Goal: Task Accomplishment & Management: Use online tool/utility

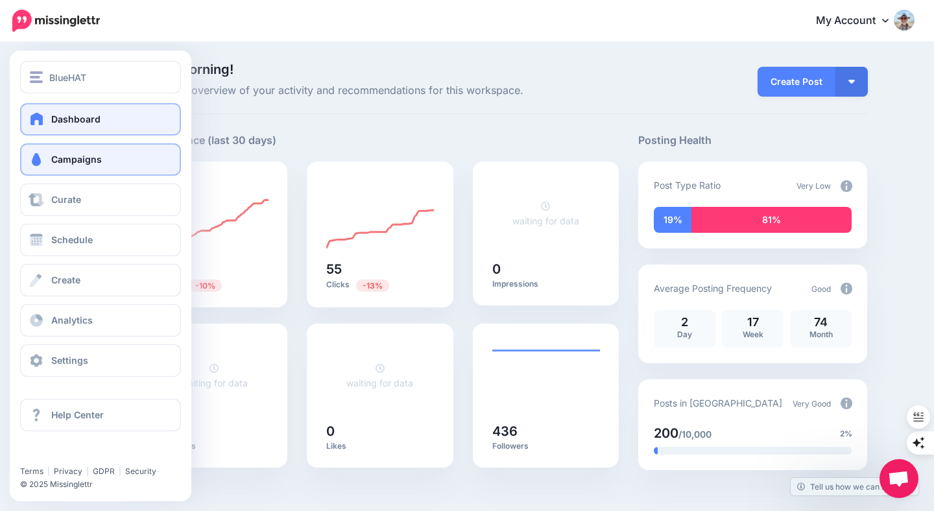
click at [72, 162] on span "Campaigns" at bounding box center [76, 159] width 51 height 11
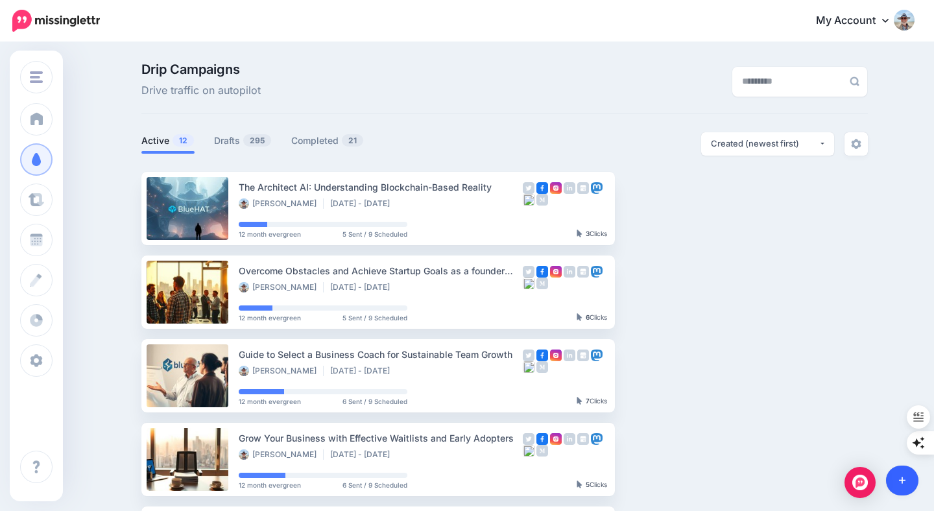
click at [897, 477] on link at bounding box center [902, 481] width 33 height 30
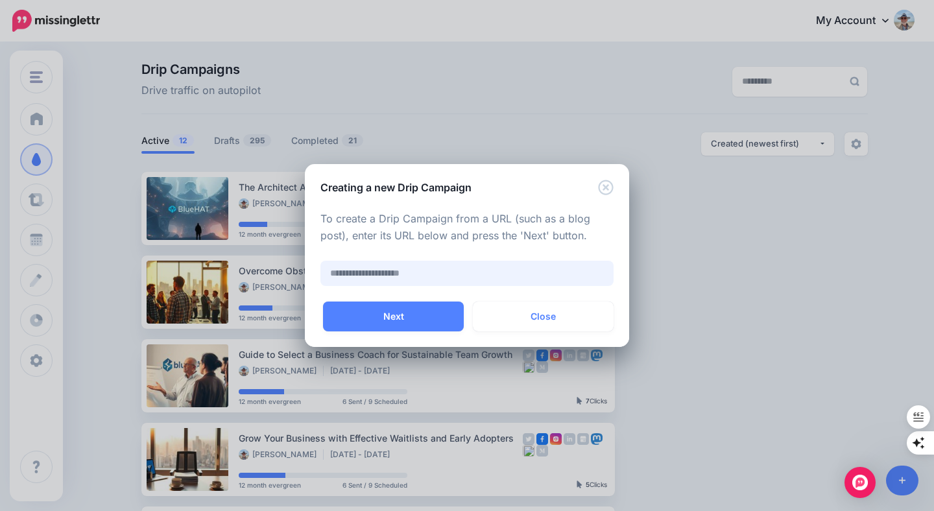
click at [548, 274] on input "text" at bounding box center [466, 273] width 293 height 25
paste input "**********"
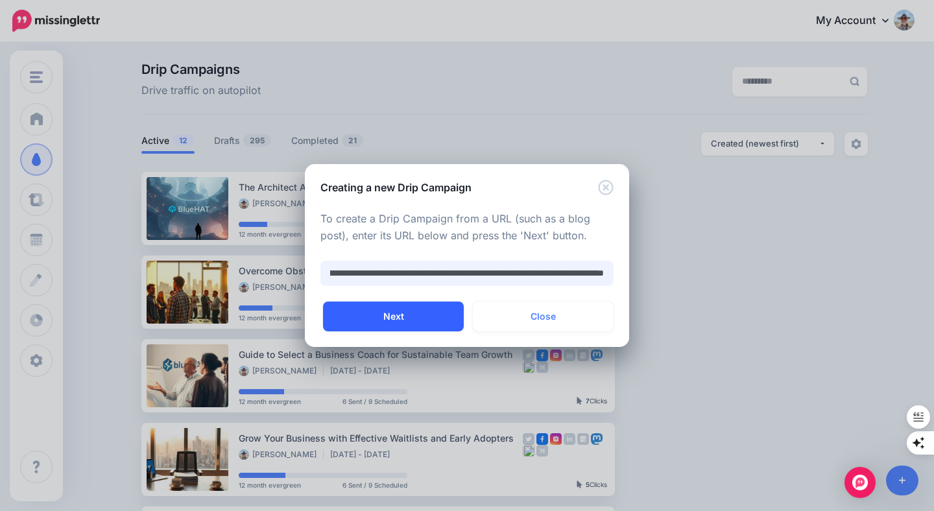
type input "**********"
click at [396, 315] on button "Next" at bounding box center [393, 317] width 141 height 30
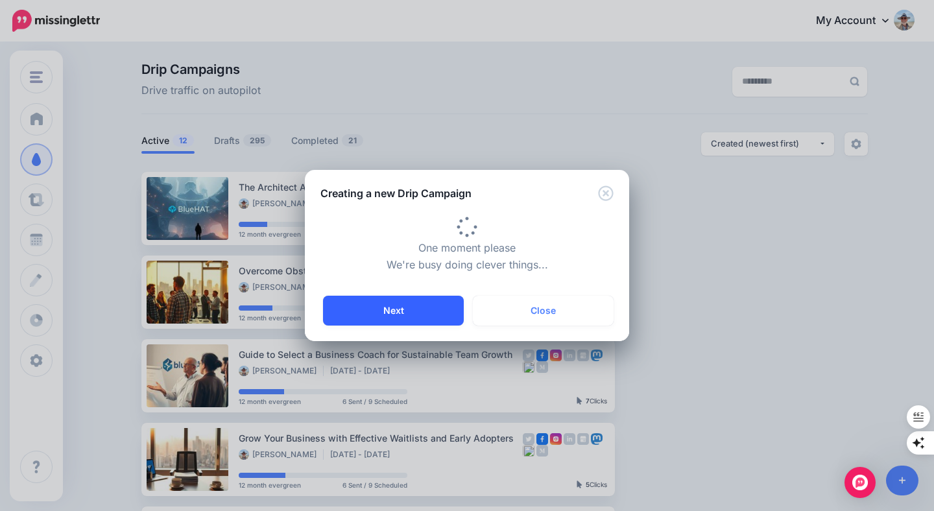
type input "**********"
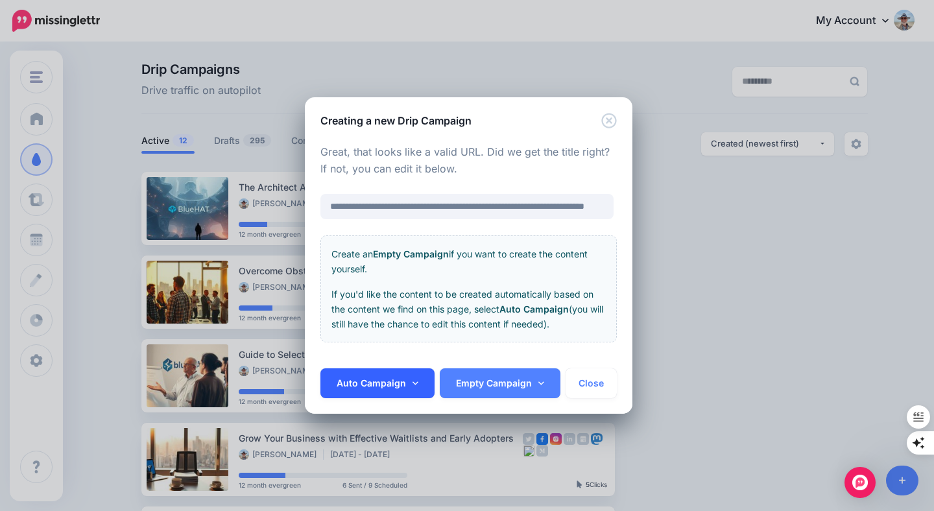
click at [416, 376] on link "Auto Campaign" at bounding box center [377, 383] width 114 height 30
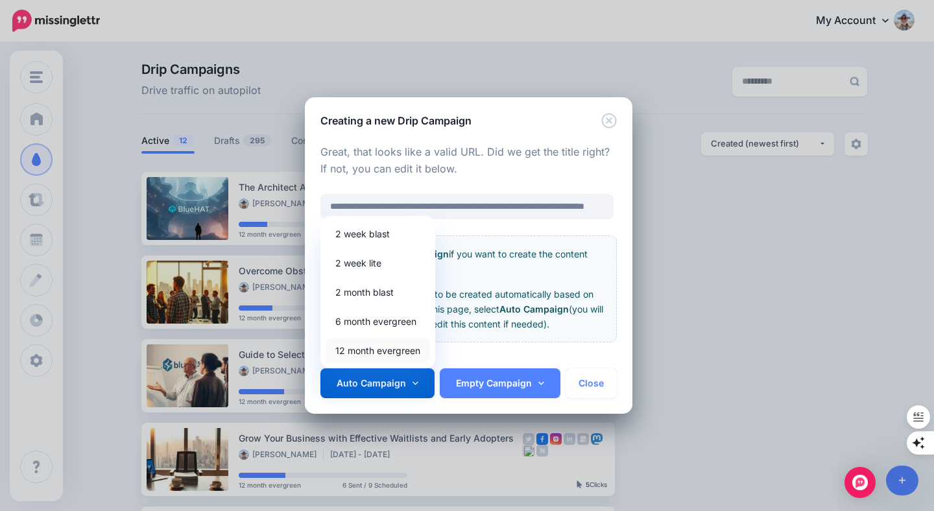
click at [401, 347] on link "12 month evergreen" at bounding box center [378, 350] width 104 height 25
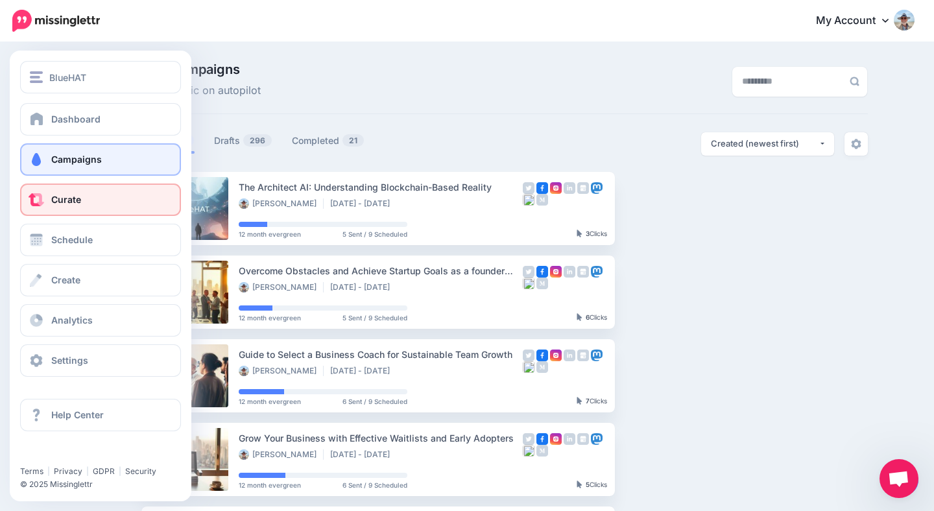
click at [78, 198] on span "Curate" at bounding box center [66, 199] width 30 height 11
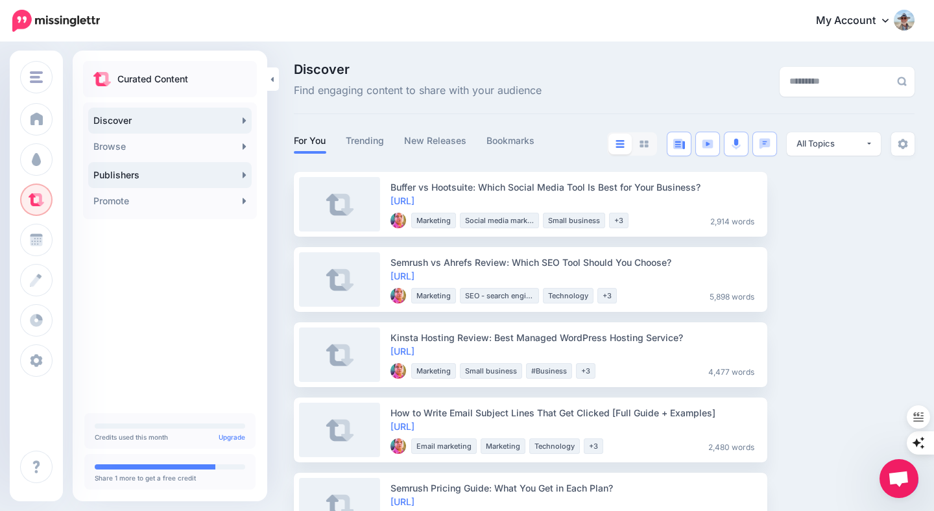
click at [243, 174] on icon at bounding box center [245, 175] width 4 height 10
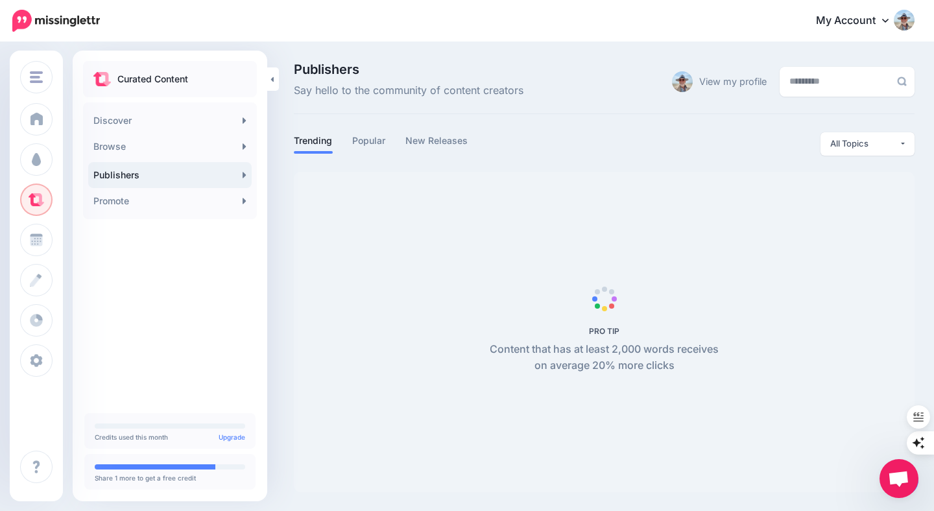
scroll to position [3, 0]
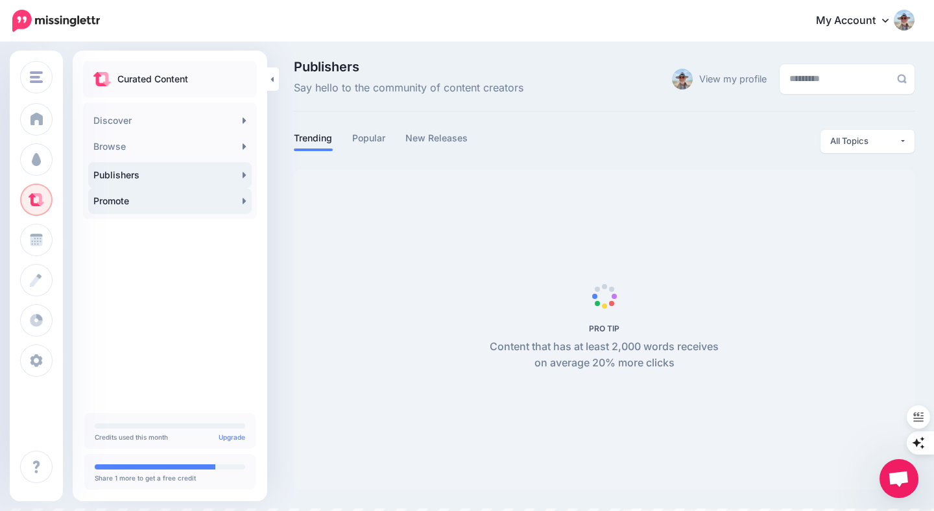
click at [160, 199] on link "Promote" at bounding box center [169, 201] width 163 height 26
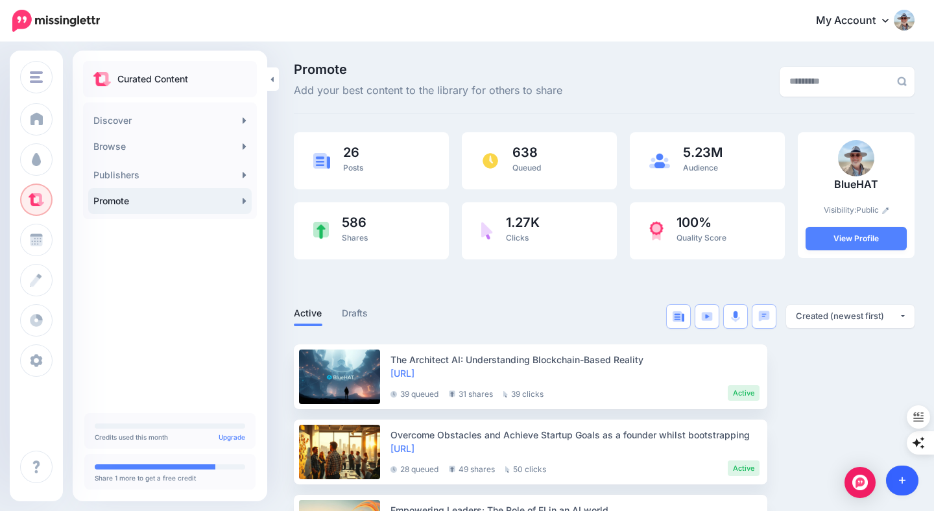
click at [903, 479] on icon at bounding box center [902, 480] width 7 height 9
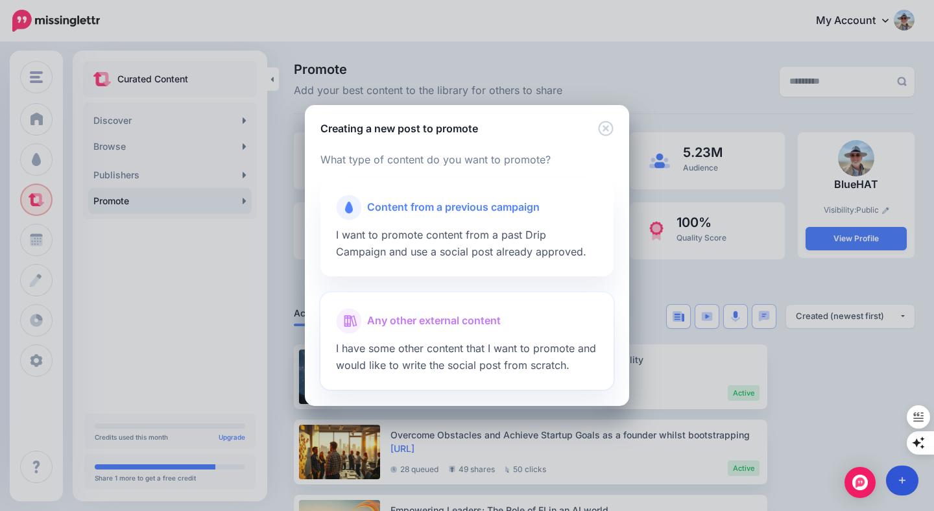
click at [457, 320] on span "Any other external content" at bounding box center [434, 321] width 134 height 17
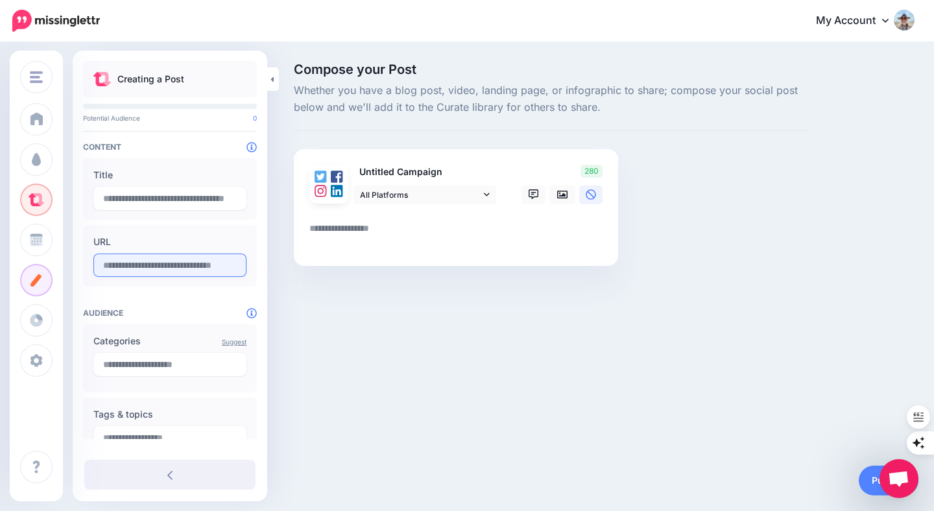
click at [206, 267] on input "text" at bounding box center [169, 265] width 153 height 23
paste input "**********"
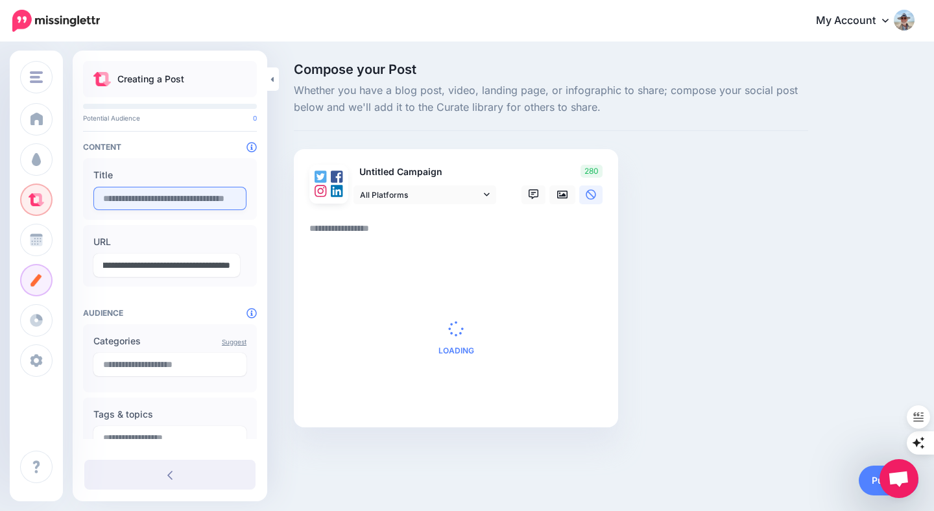
type input "**********"
click at [201, 198] on input "text" at bounding box center [169, 198] width 153 height 23
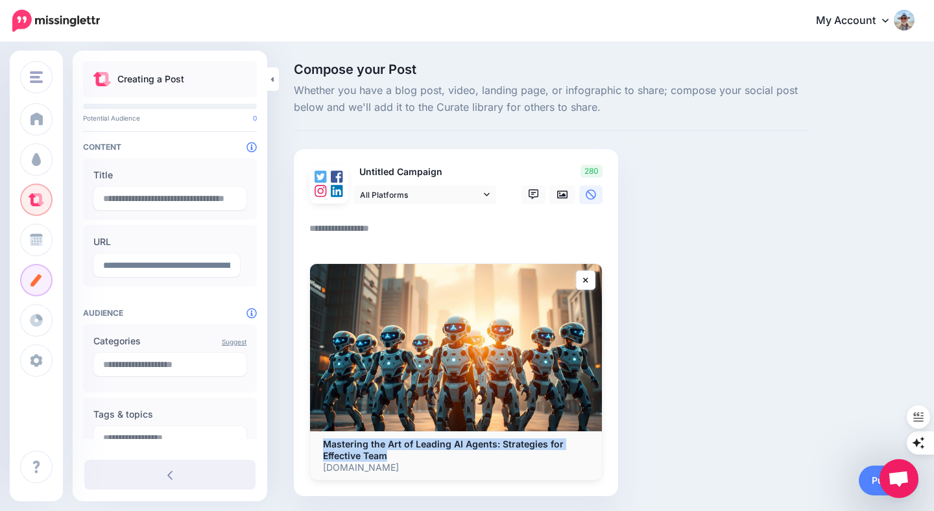
drag, startPoint x: 391, startPoint y: 454, endPoint x: 321, endPoint y: 445, distance: 70.6
click at [321, 445] on div "Mastering the Art of Leading AI Agents: Strategies for Effective Team bluehat.o…" at bounding box center [456, 455] width 292 height 49
copy b "Mastering the Art of Leading AI Agents: Strategies for Effective Team"
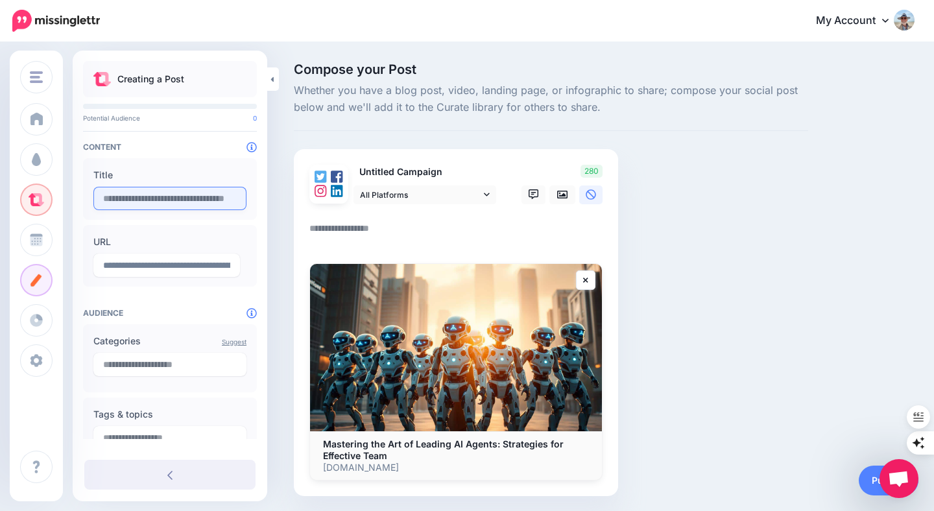
click at [179, 201] on input "text" at bounding box center [169, 198] width 153 height 23
paste input "**********"
type input "**********"
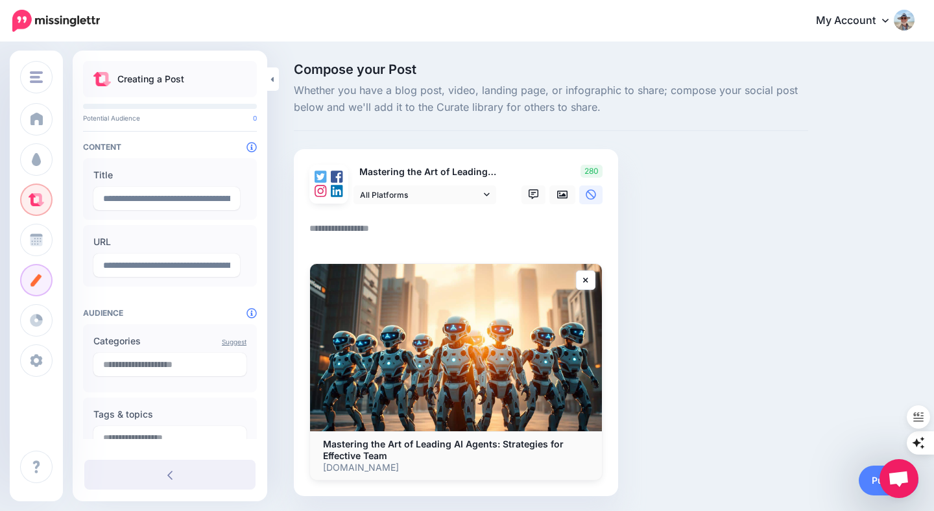
click at [352, 229] on textarea at bounding box center [458, 233] width 298 height 25
paste textarea "**********"
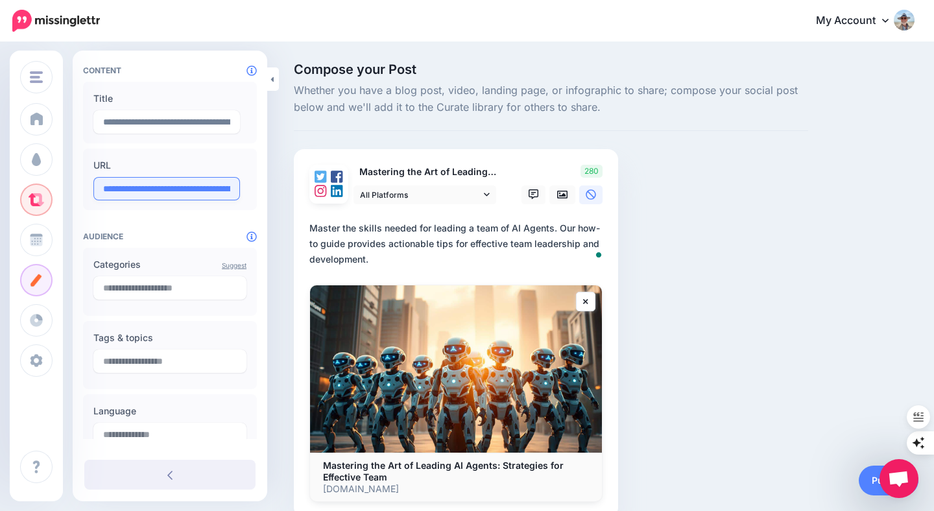
scroll to position [130, 0]
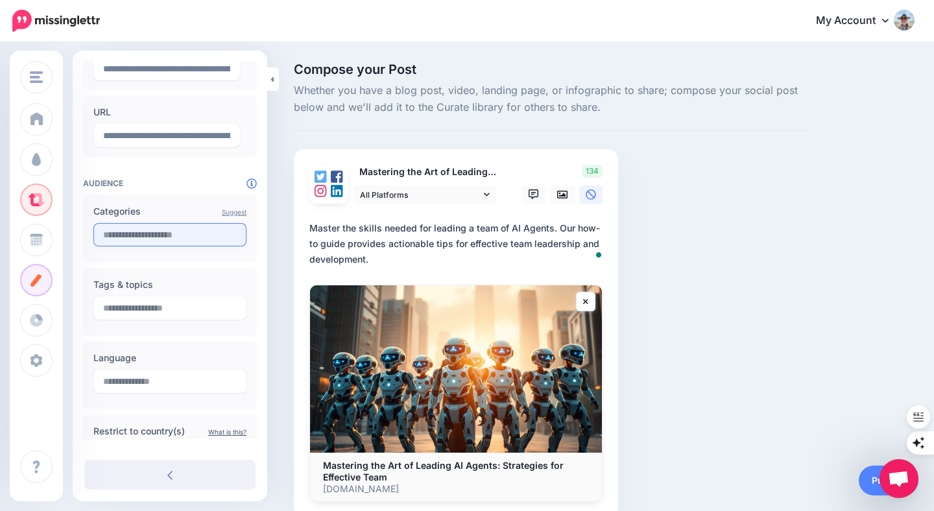
type textarea "**********"
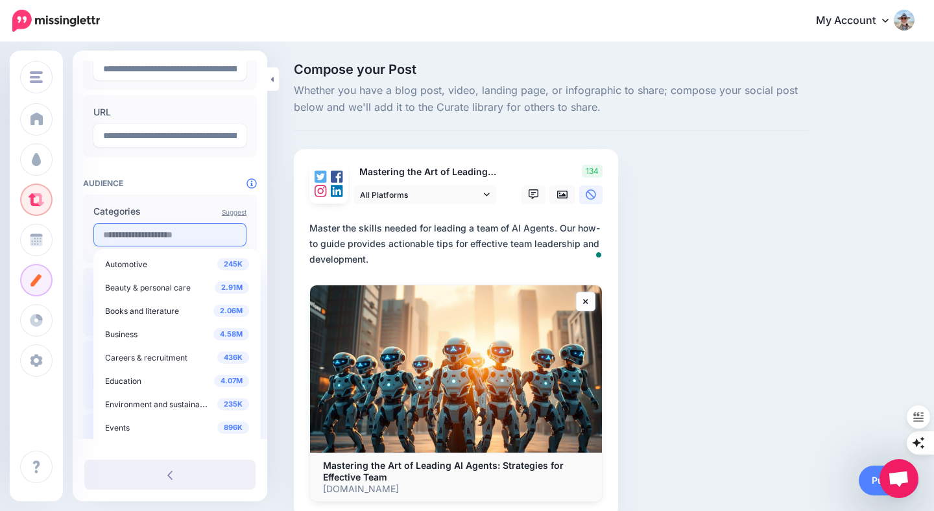
click at [197, 235] on input "text" at bounding box center [169, 234] width 153 height 23
click at [165, 333] on div "4.58M Business" at bounding box center [177, 334] width 144 height 16
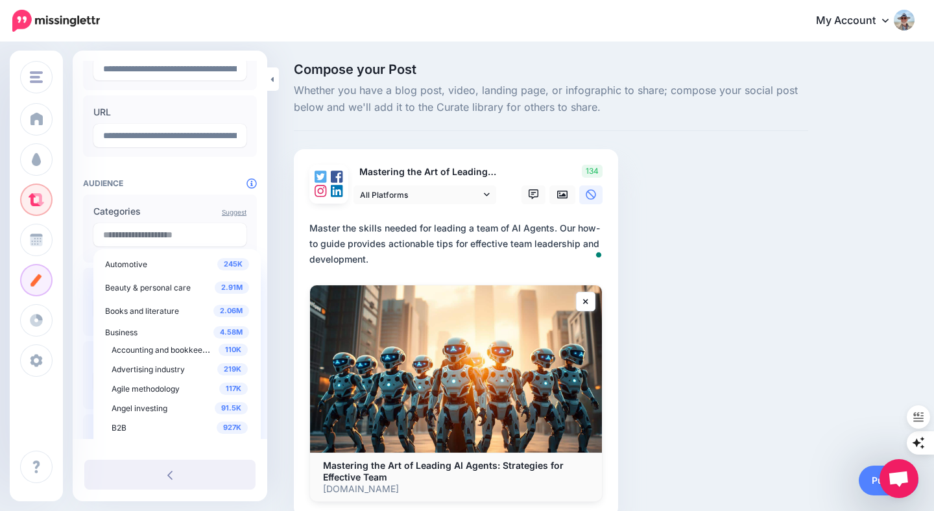
click at [80, 300] on div "**********" at bounding box center [170, 214] width 195 height 567
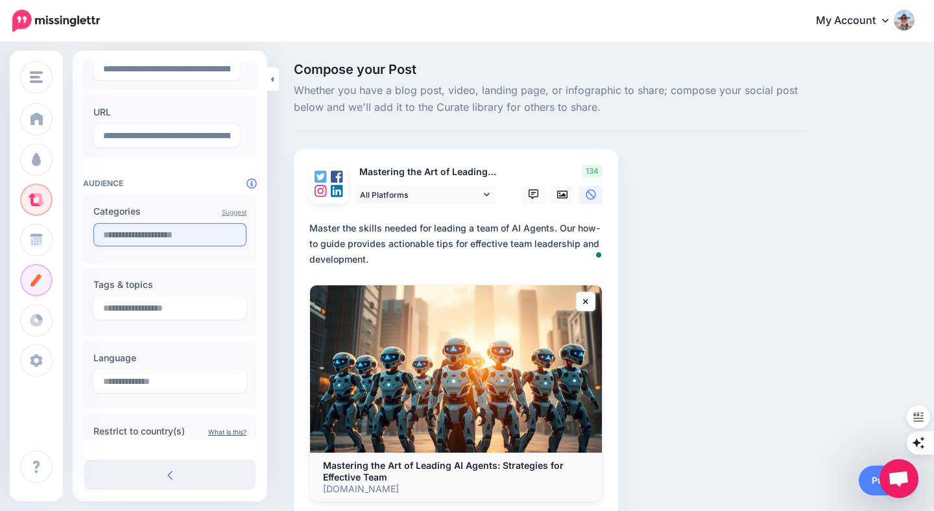
click at [163, 238] on input "text" at bounding box center [169, 234] width 153 height 23
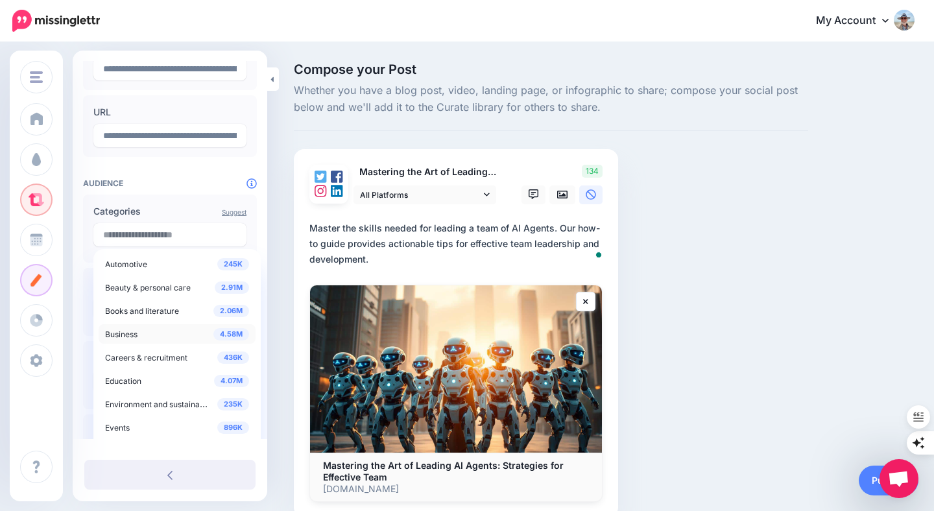
click at [224, 335] on span "4.58M" at bounding box center [231, 334] width 36 height 12
click at [135, 333] on span "Business" at bounding box center [121, 334] width 32 height 10
click at [217, 329] on span "4.58M" at bounding box center [231, 332] width 36 height 12
click at [119, 332] on span "Business" at bounding box center [121, 334] width 32 height 10
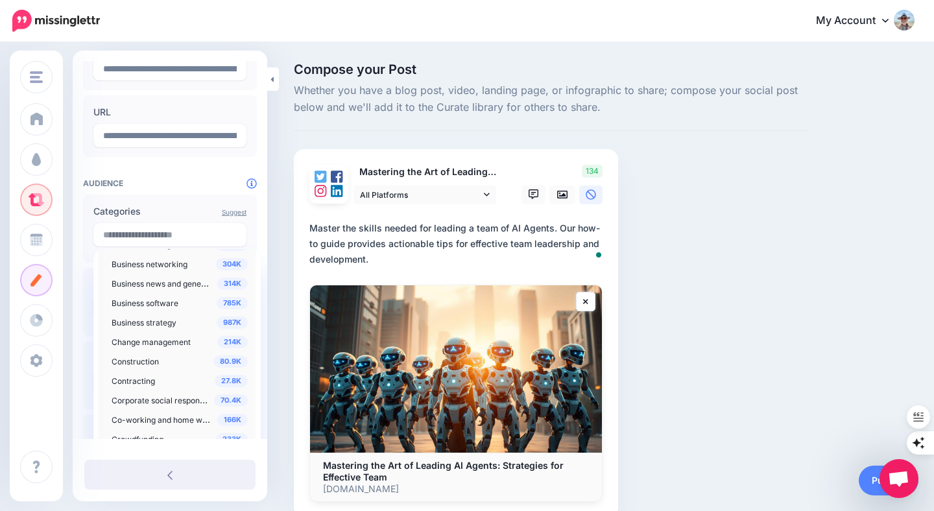
scroll to position [282, 0]
click at [163, 318] on span "Business strategy" at bounding box center [144, 321] width 65 height 10
click at [81, 317] on div "**********" at bounding box center [170, 224] width 195 height 586
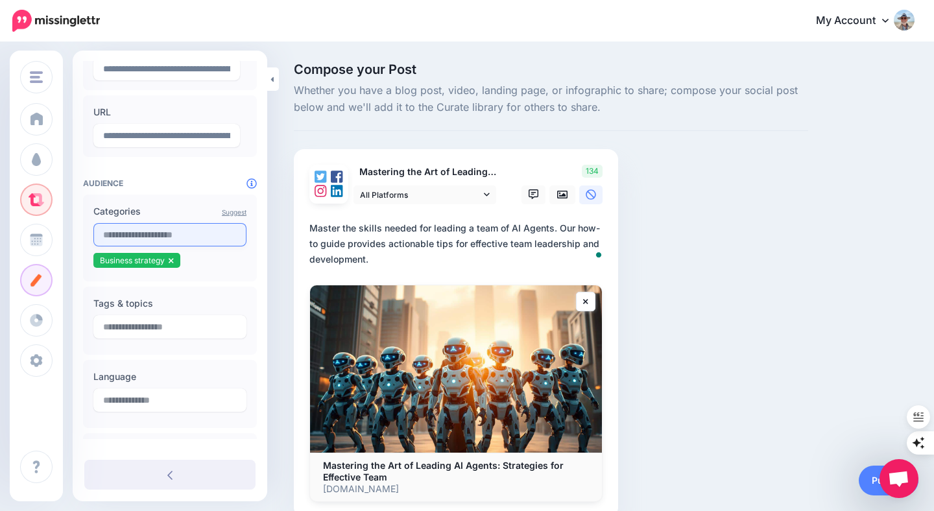
click at [173, 237] on input "text" at bounding box center [169, 234] width 153 height 23
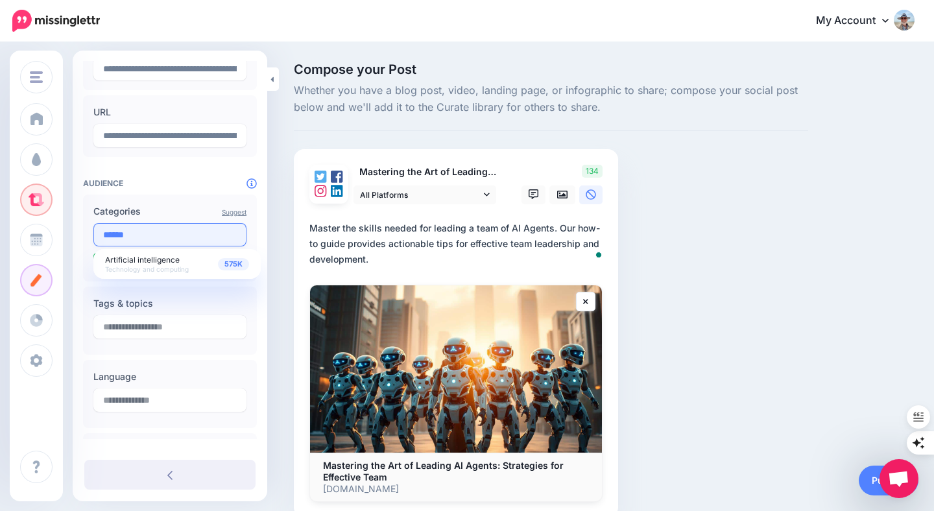
scroll to position [0, 0]
type input "******"
click at [158, 260] on span "Artificial intelligence" at bounding box center [142, 260] width 75 height 10
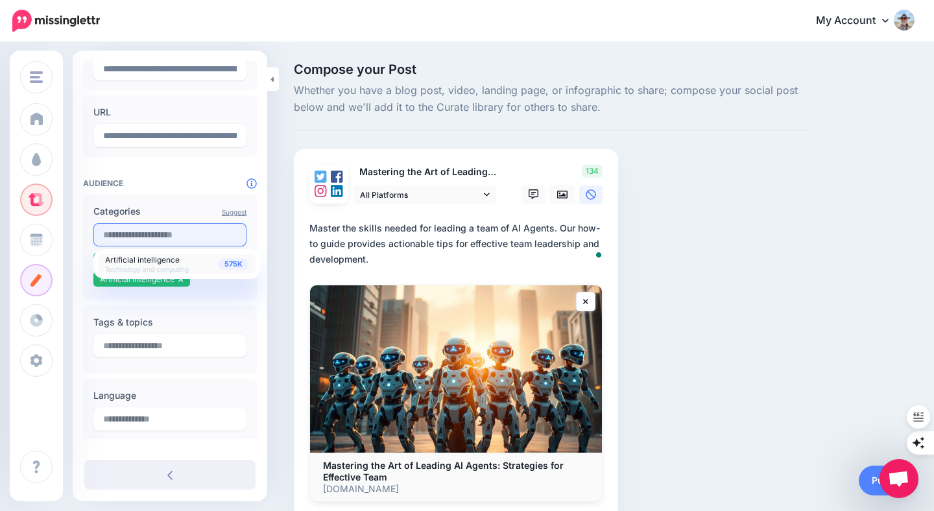
click at [141, 237] on input "text" at bounding box center [169, 234] width 153 height 23
type input "******"
click at [128, 262] on span "Leadership" at bounding box center [125, 260] width 41 height 10
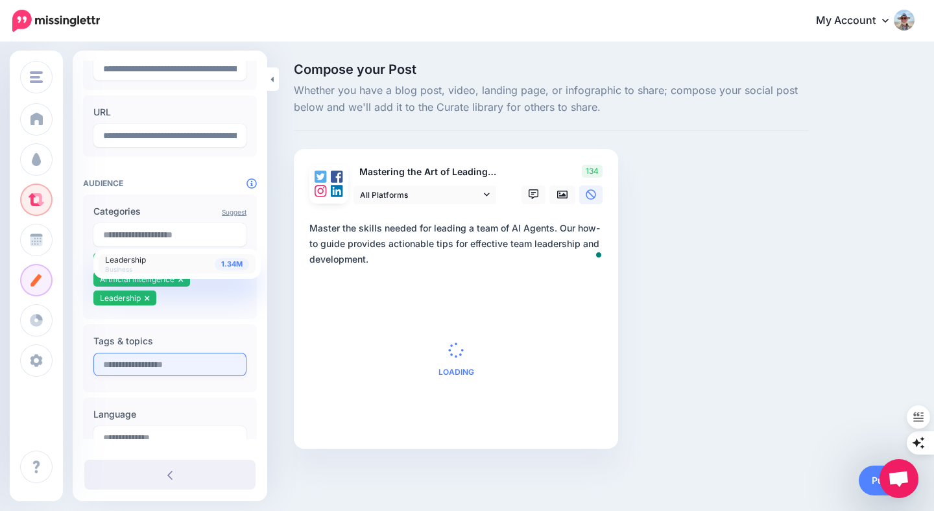
click at [139, 366] on input "text" at bounding box center [169, 364] width 153 height 23
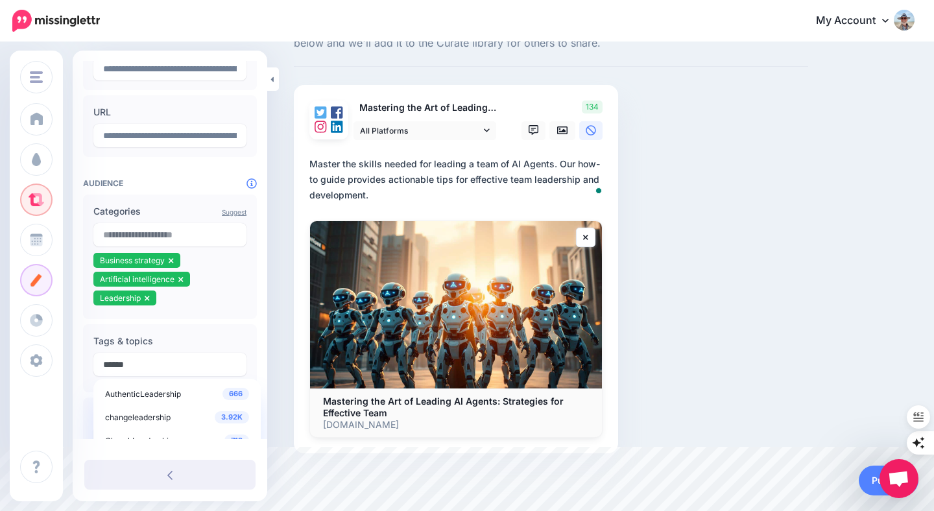
scroll to position [13, 0]
type input "******"
click at [244, 283] on ul "Business strategy Artificial intelligence Leadership" at bounding box center [169, 281] width 153 height 56
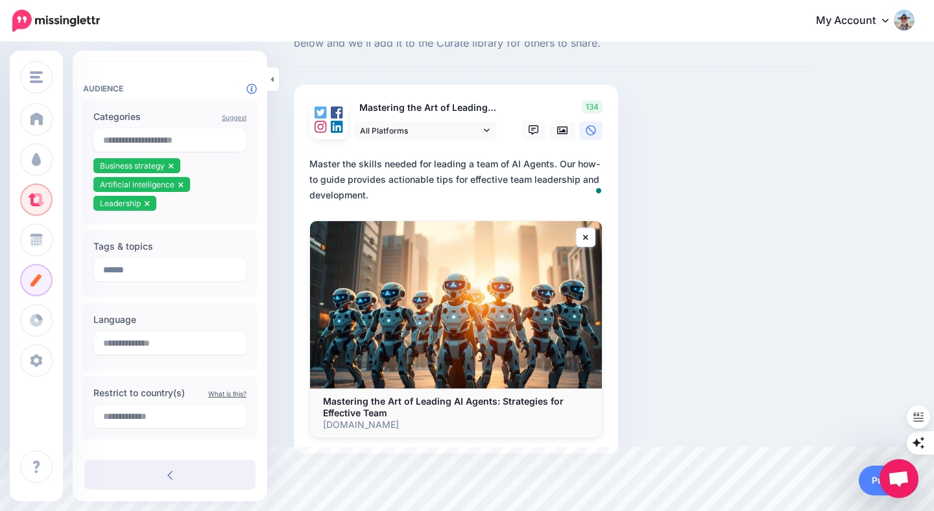
scroll to position [245, 0]
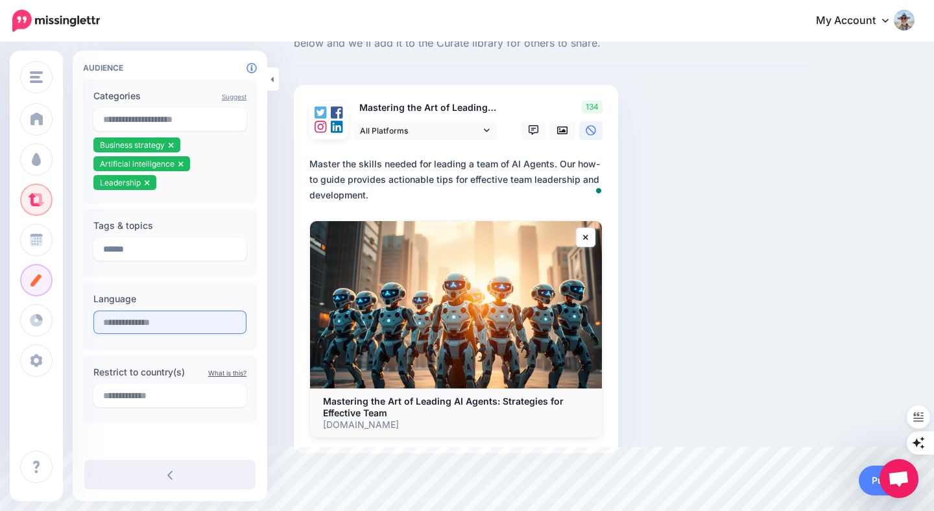
click at [215, 326] on input "text" at bounding box center [169, 322] width 153 height 23
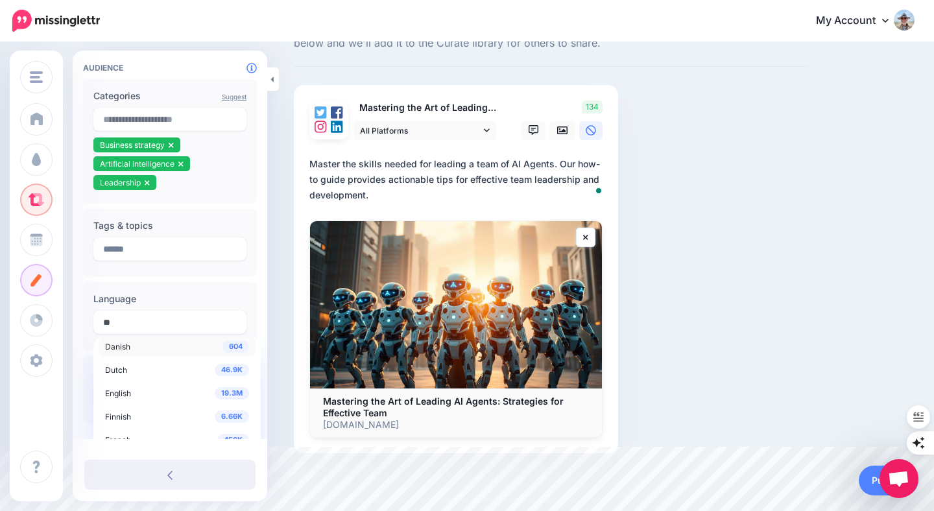
scroll to position [62, 0]
type input "**"
click at [150, 380] on div "19.3M English" at bounding box center [177, 383] width 144 height 16
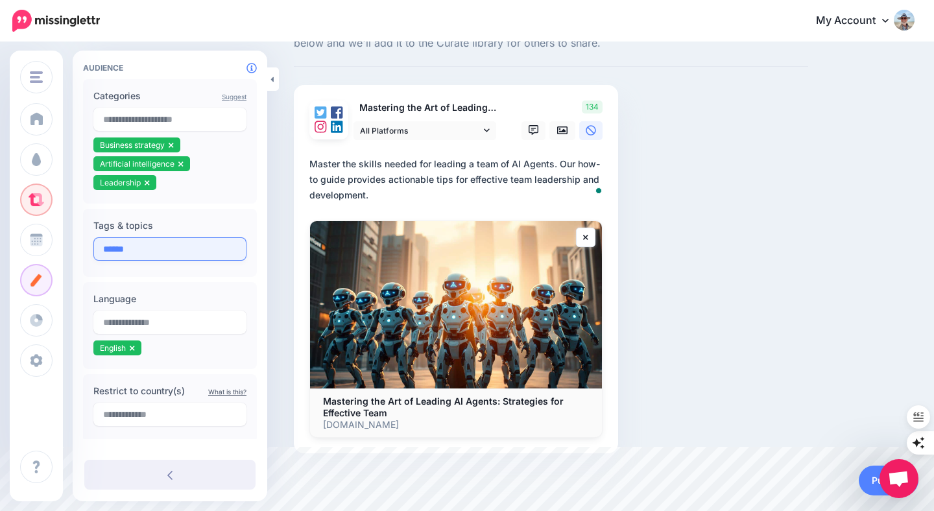
click at [223, 246] on input "******" at bounding box center [169, 248] width 153 height 23
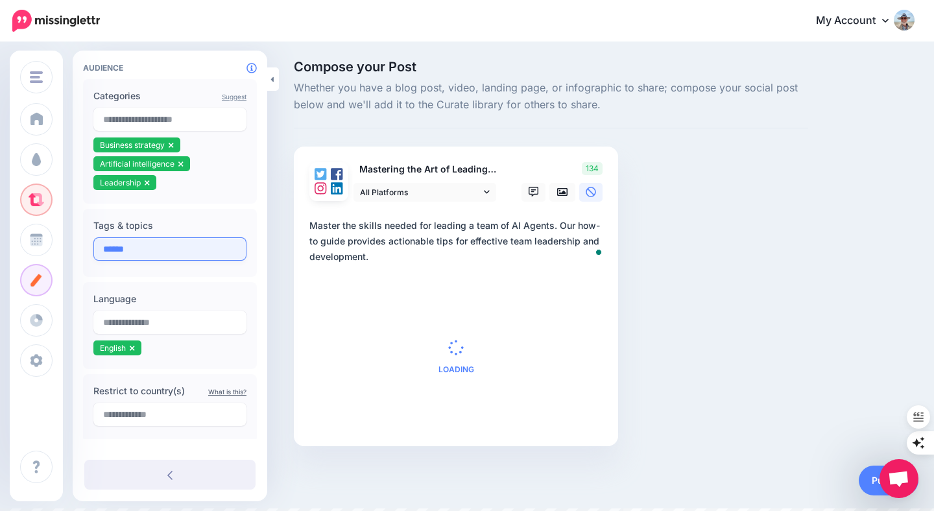
scroll to position [64, 0]
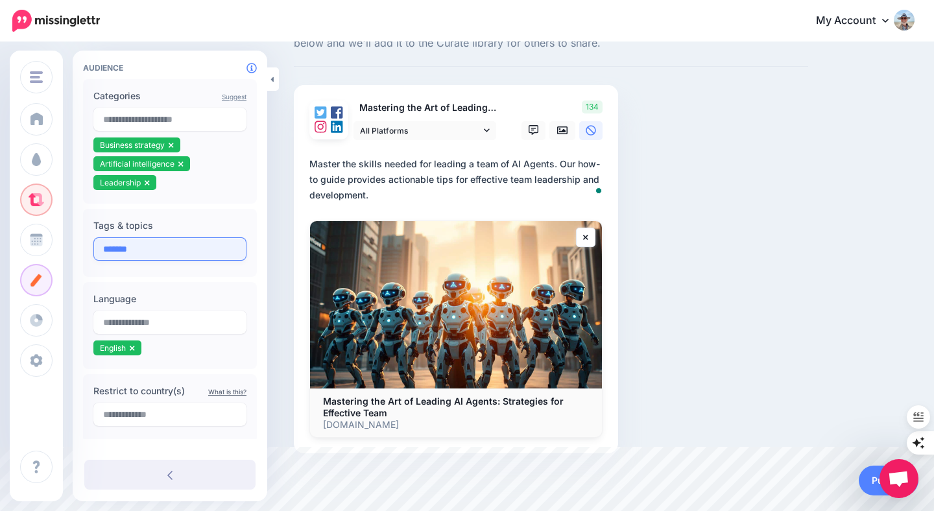
type input "******"
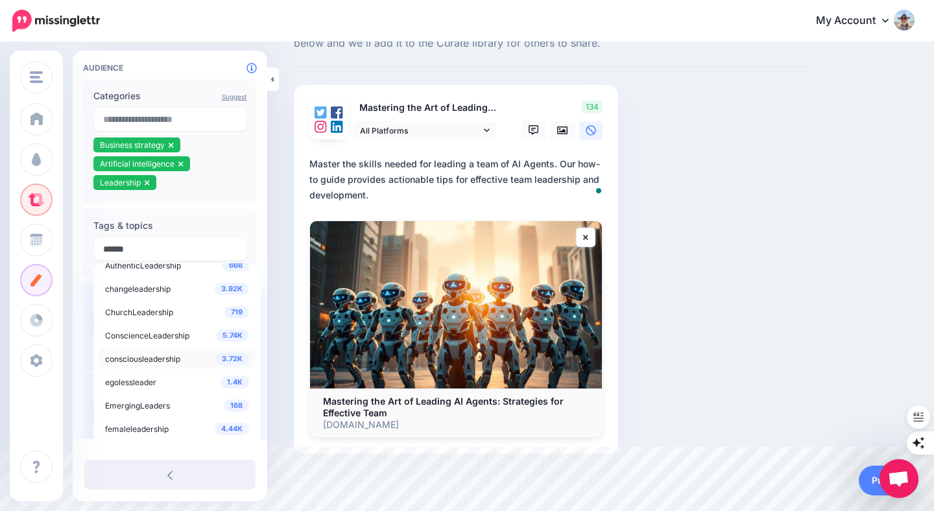
scroll to position [0, 0]
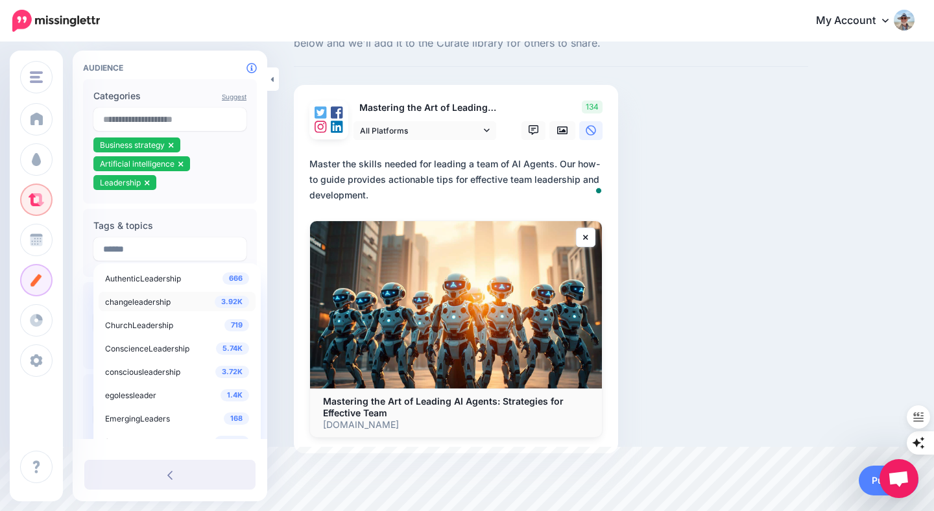
click at [168, 303] on span "changeleadership" at bounding box center [138, 302] width 66 height 10
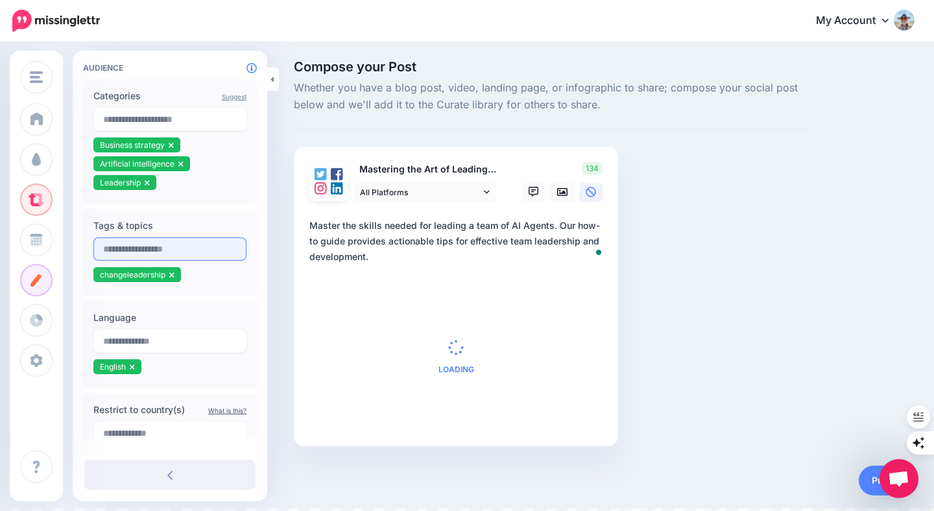
click at [190, 253] on input "text" at bounding box center [169, 248] width 153 height 23
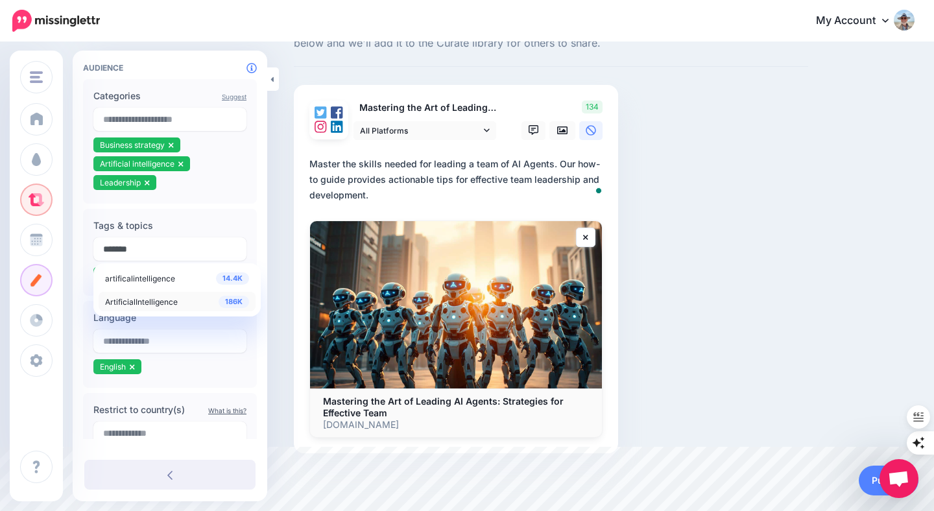
type input "*******"
click at [168, 300] on span "ArtificialIntelligence" at bounding box center [141, 302] width 73 height 10
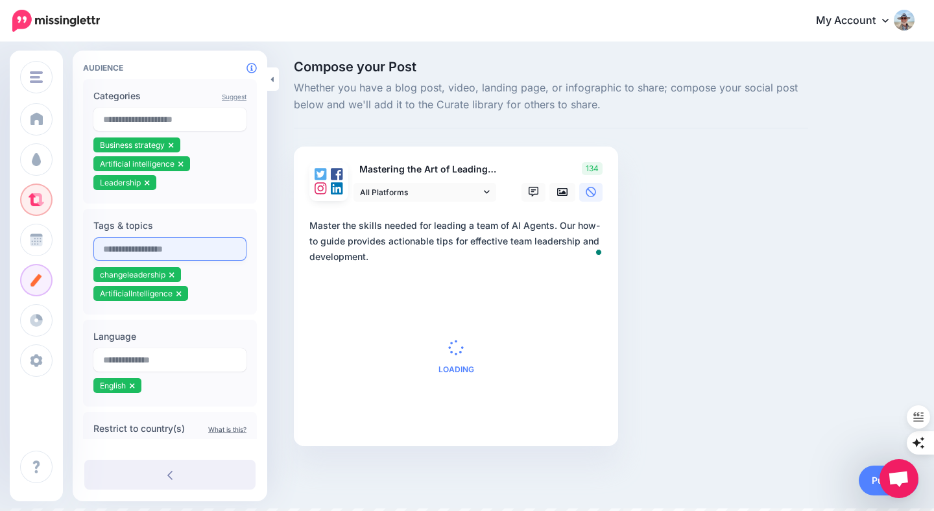
click at [191, 252] on input "text" at bounding box center [169, 248] width 153 height 23
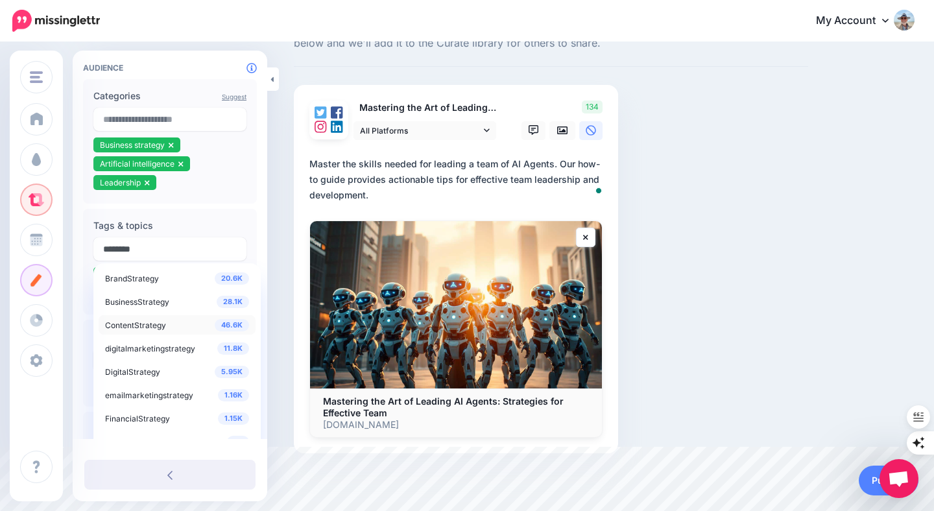
type input "********"
click at [156, 326] on span "ContentStrategy" at bounding box center [135, 325] width 61 height 10
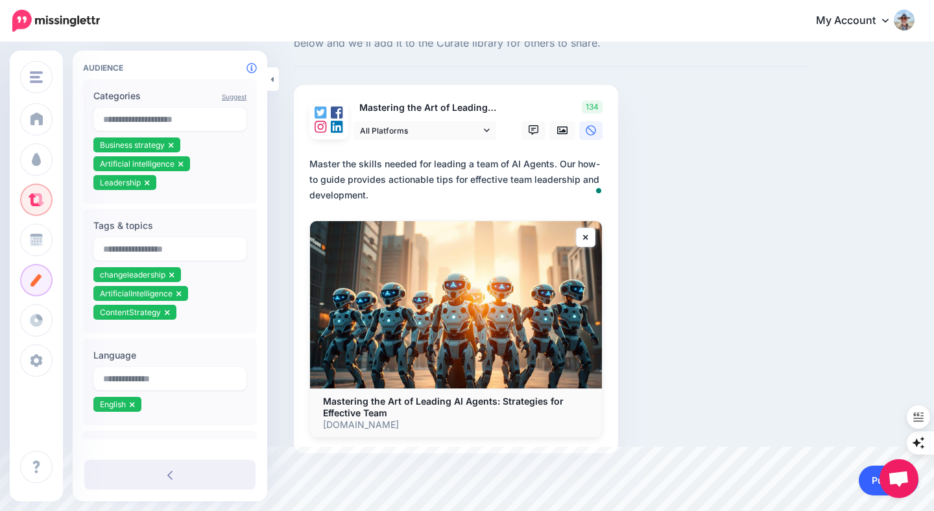
click at [872, 481] on link "Publish" at bounding box center [889, 481] width 60 height 30
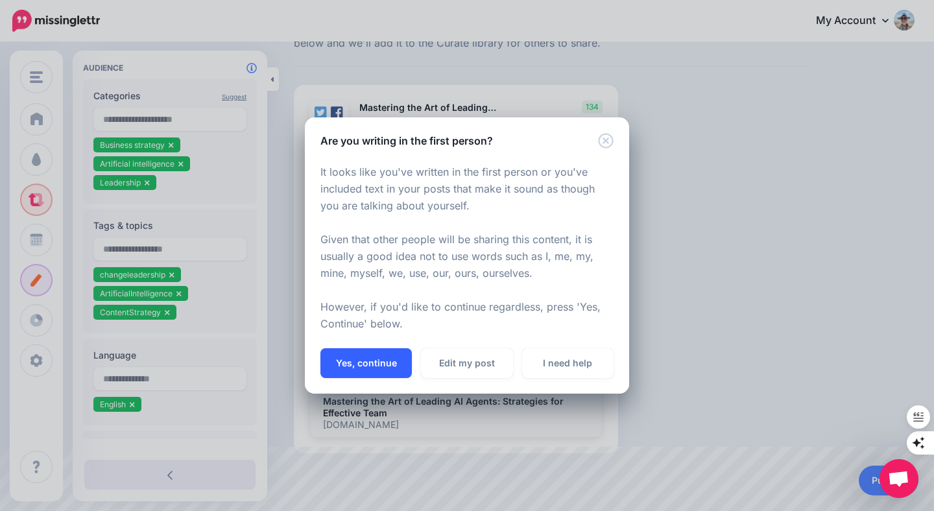
click at [376, 362] on button "Yes, continue" at bounding box center [365, 363] width 91 height 30
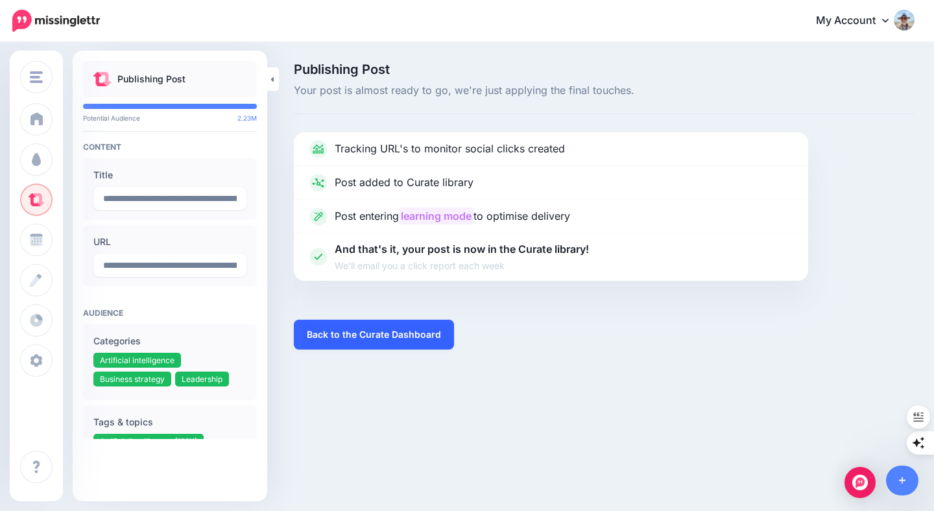
click at [421, 330] on link "Back to the Curate Dashboard" at bounding box center [374, 335] width 160 height 30
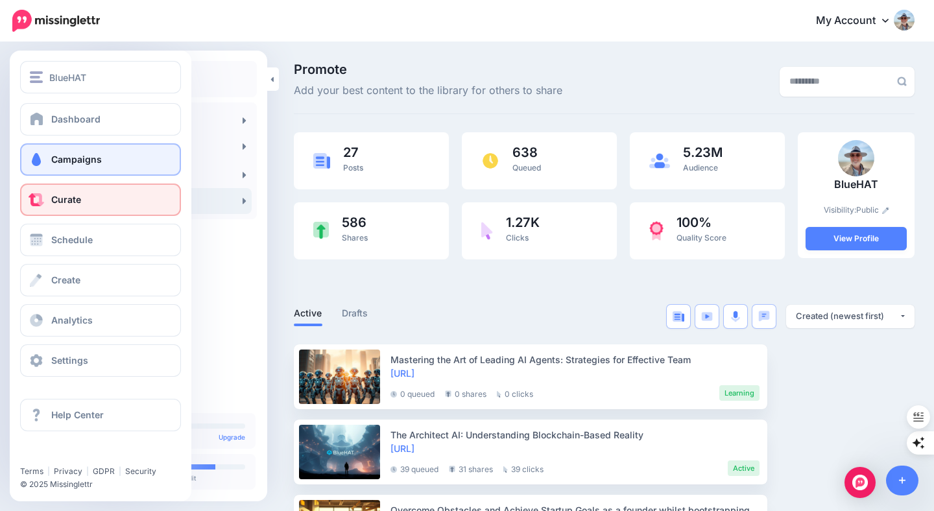
click at [49, 158] on link "Campaigns" at bounding box center [100, 159] width 161 height 32
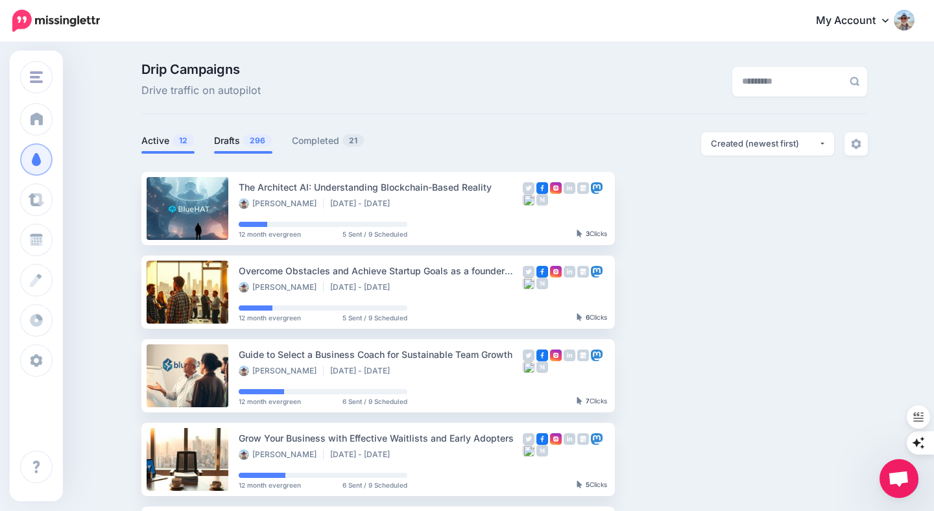
click at [233, 142] on link "Drafts 296" at bounding box center [243, 141] width 58 height 16
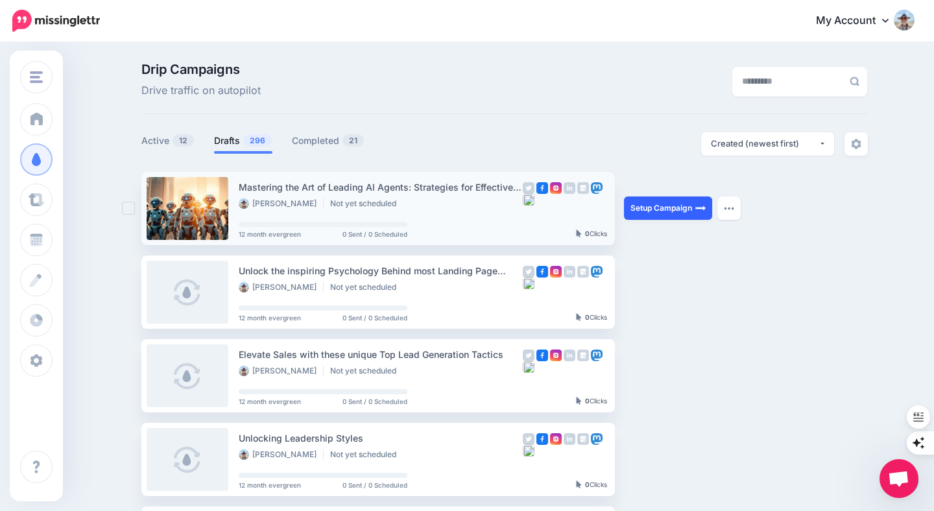
click at [649, 203] on link "Setup Campaign" at bounding box center [668, 208] width 88 height 23
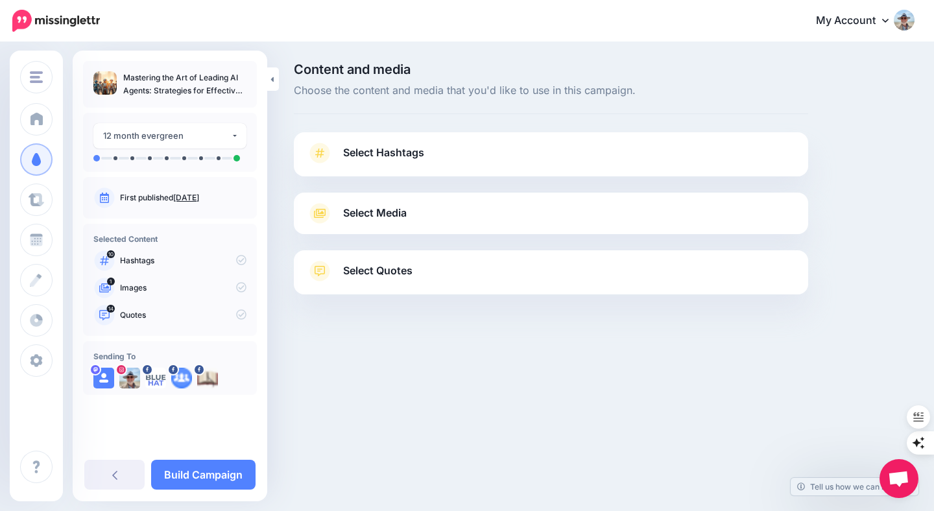
click at [451, 156] on link "Select Hashtags" at bounding box center [551, 160] width 488 height 34
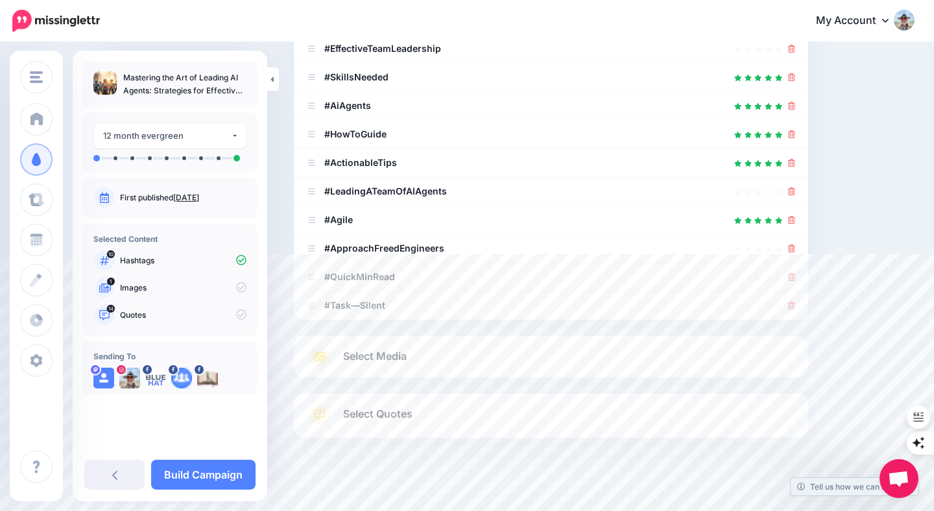
click at [505, 359] on link "Select Media" at bounding box center [551, 356] width 488 height 21
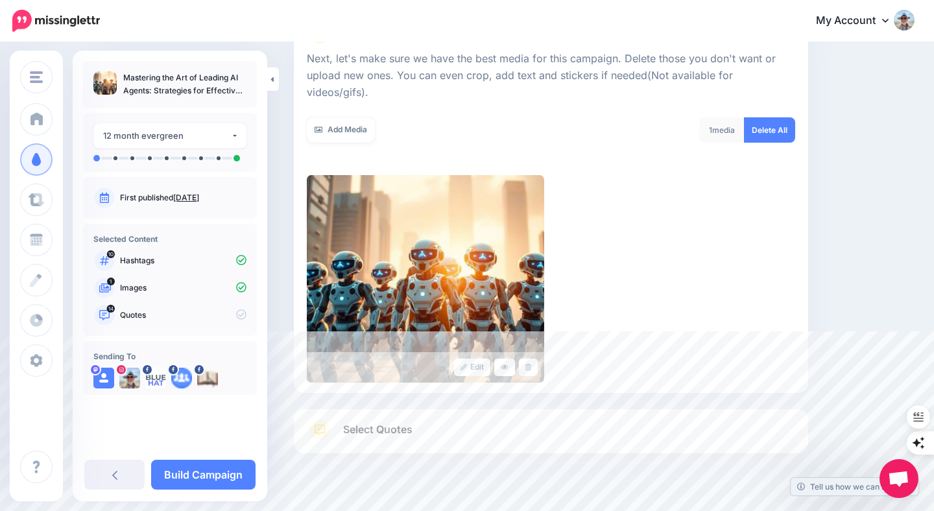
scroll to position [189, 0]
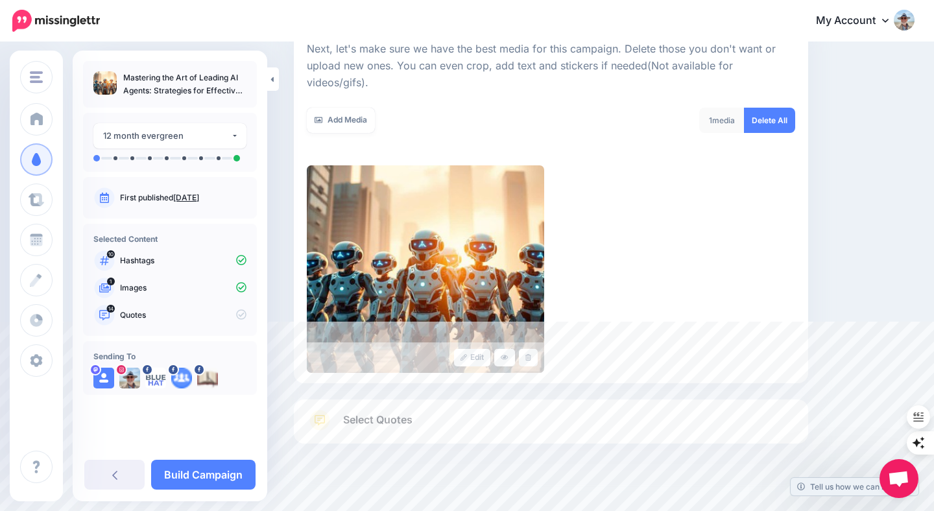
click at [492, 410] on link "Select Quotes" at bounding box center [551, 427] width 488 height 34
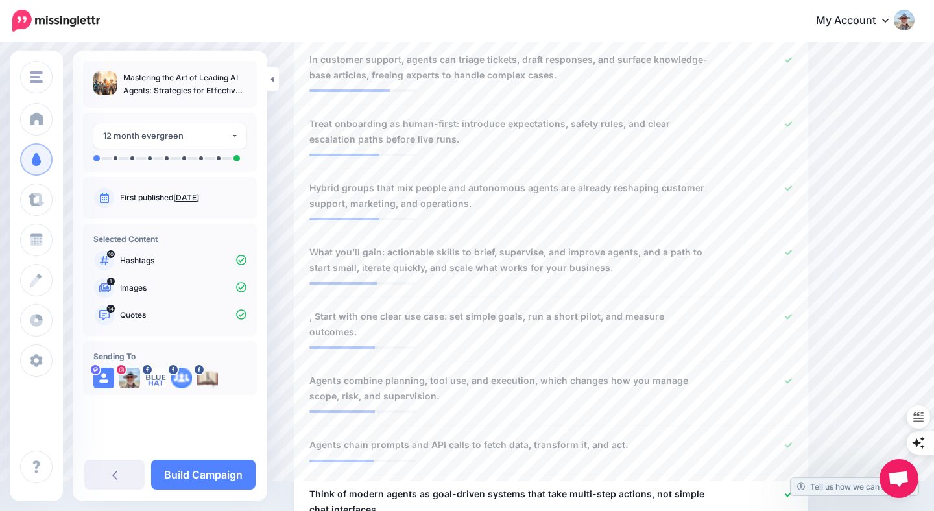
scroll to position [549, 0]
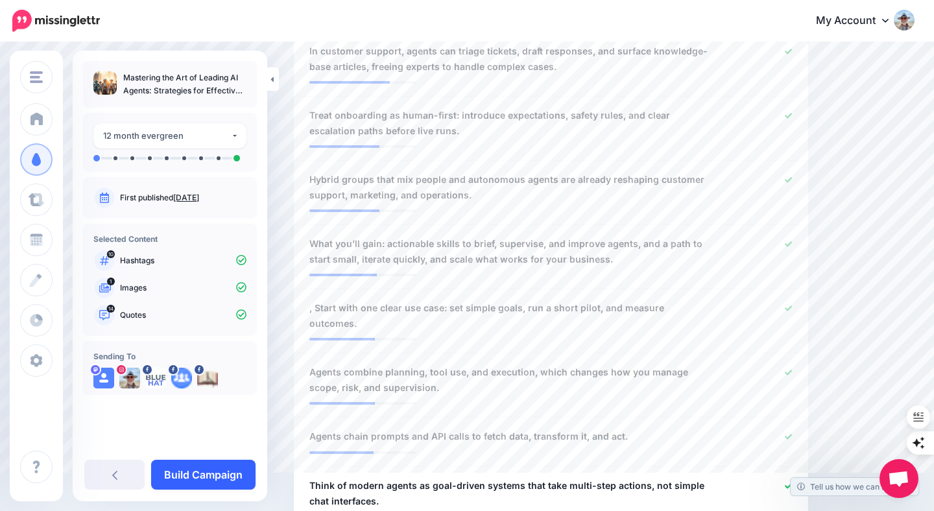
click at [215, 474] on link "Build Campaign" at bounding box center [203, 475] width 104 height 30
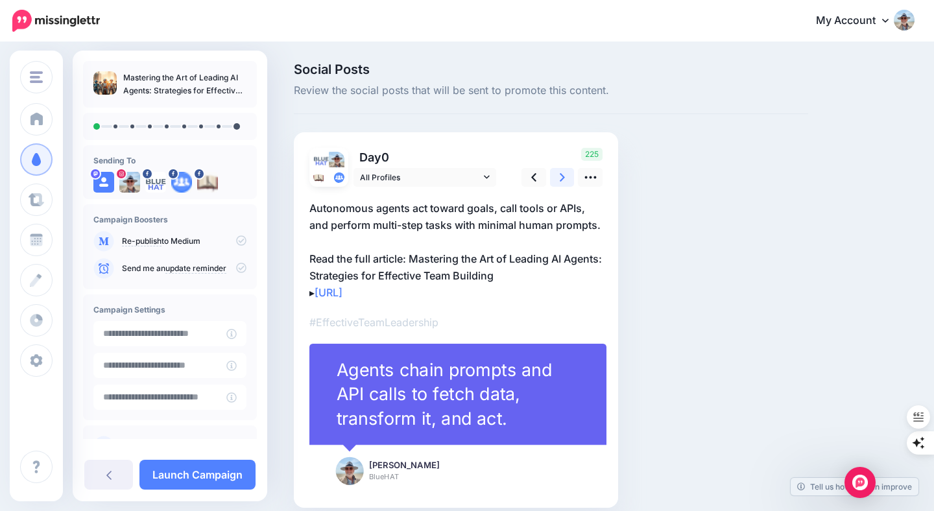
click at [561, 178] on icon at bounding box center [562, 178] width 5 height 14
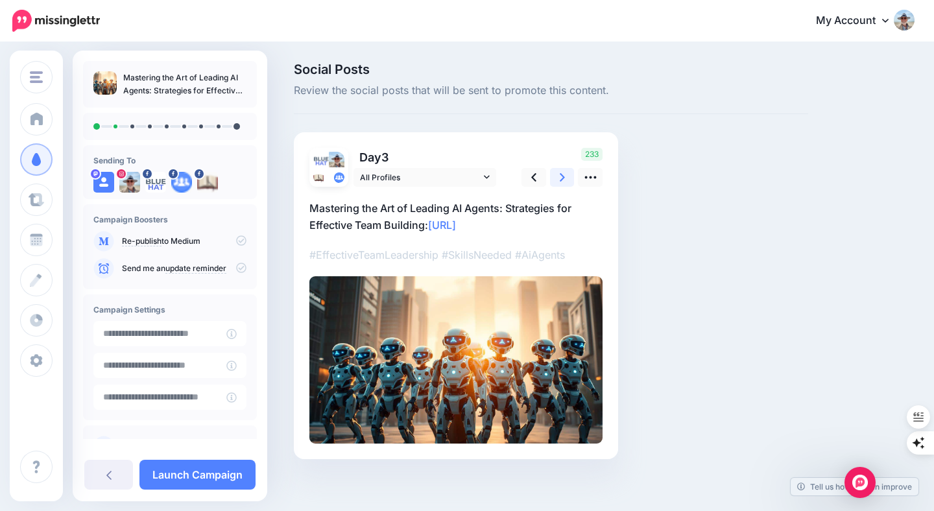
click at [561, 178] on icon at bounding box center [562, 178] width 5 height 14
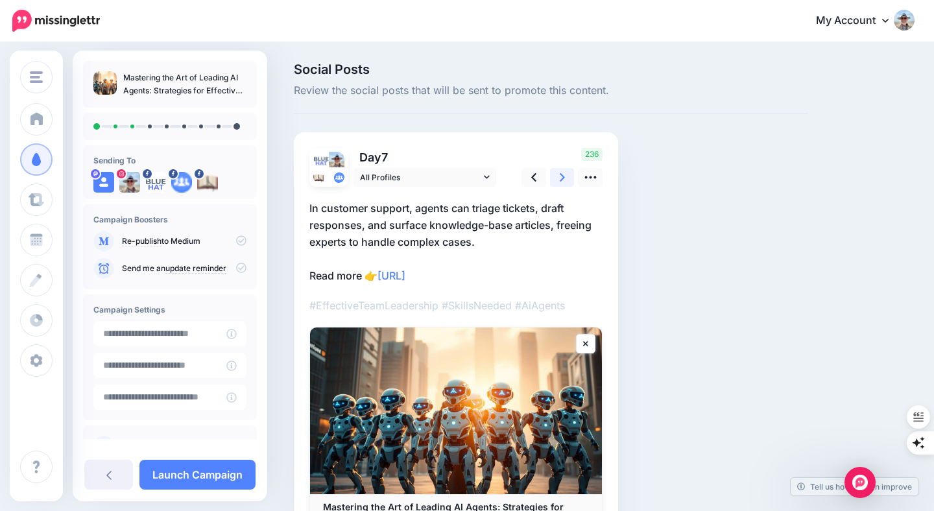
click at [561, 178] on icon at bounding box center [562, 178] width 5 height 14
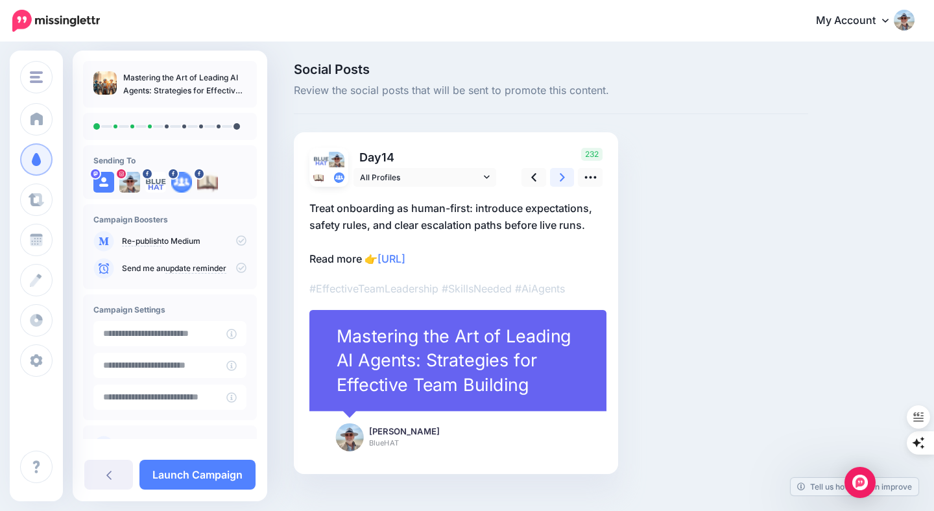
click at [561, 178] on icon at bounding box center [562, 178] width 5 height 14
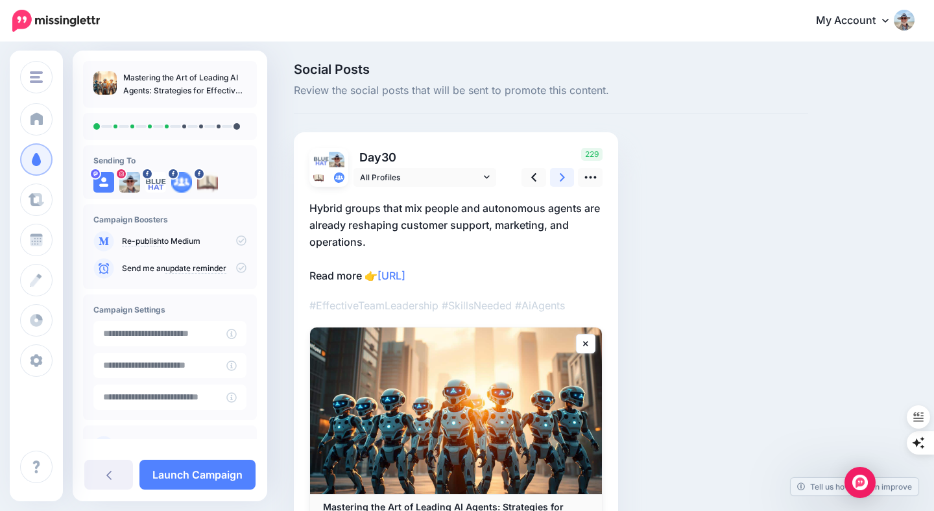
click at [561, 178] on icon at bounding box center [562, 178] width 5 height 14
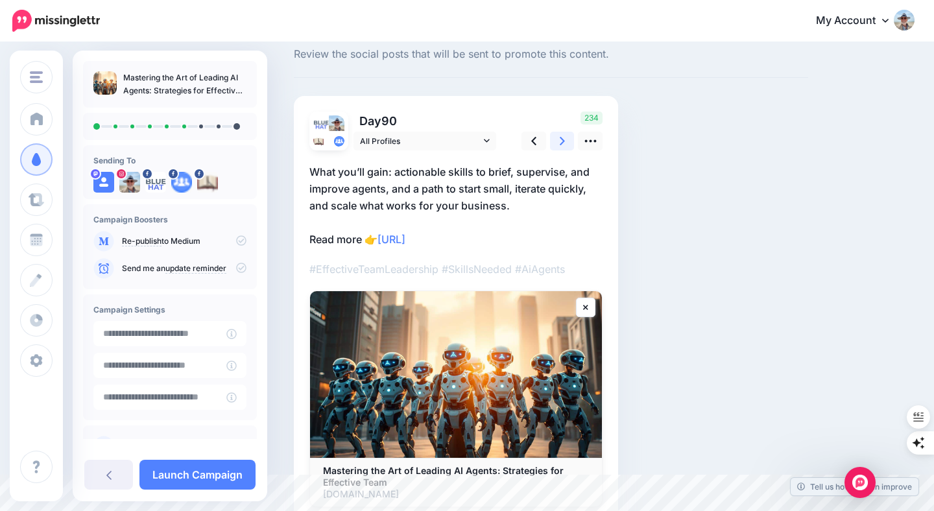
scroll to position [41, 0]
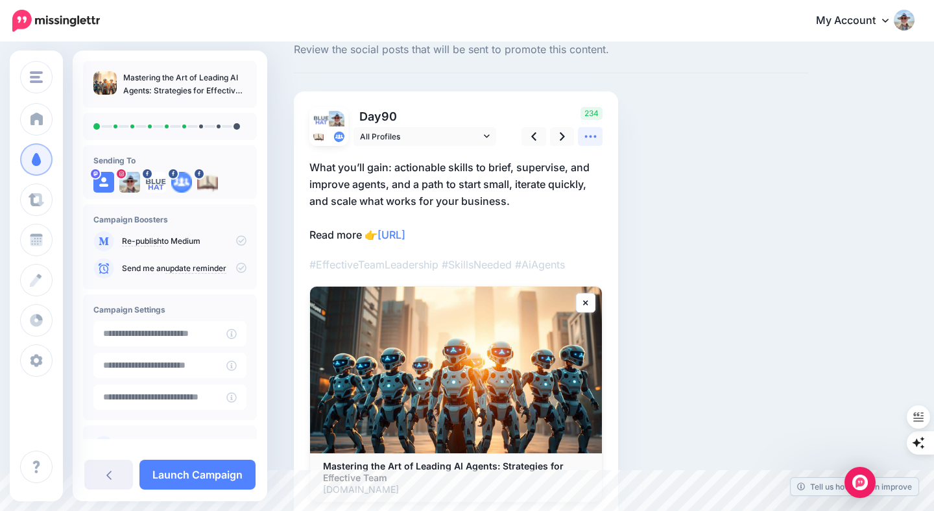
click at [588, 138] on icon at bounding box center [591, 137] width 14 height 14
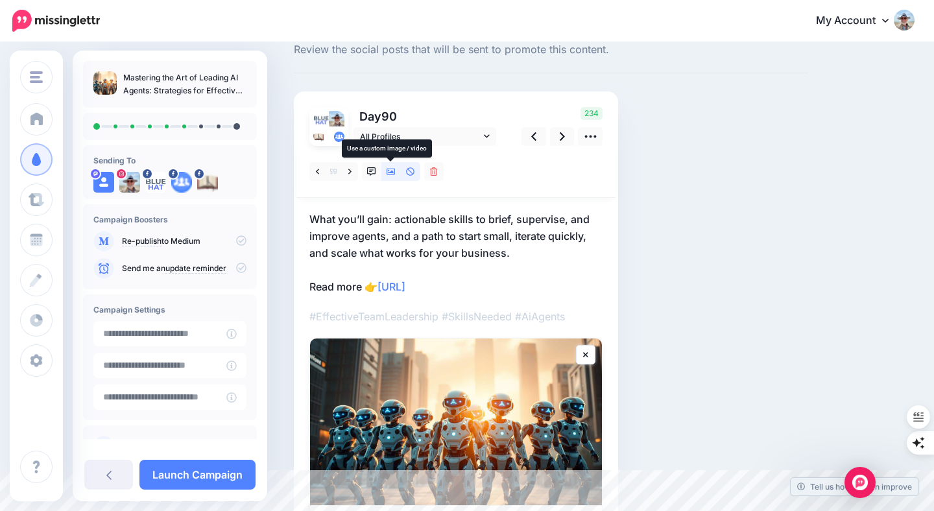
click at [389, 172] on icon at bounding box center [391, 172] width 9 height 6
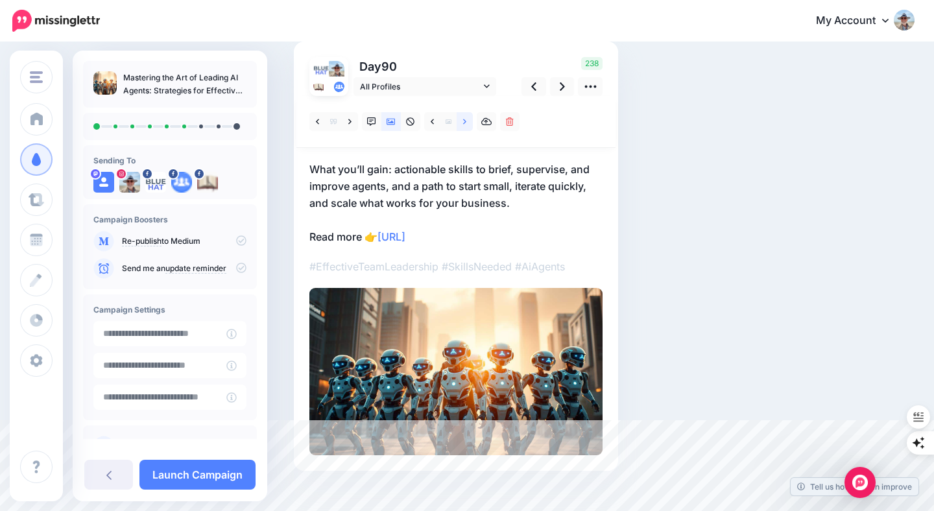
click at [464, 125] on icon at bounding box center [464, 121] width 3 height 9
click at [465, 123] on icon at bounding box center [464, 121] width 3 height 5
click at [562, 84] on icon at bounding box center [562, 87] width 5 height 14
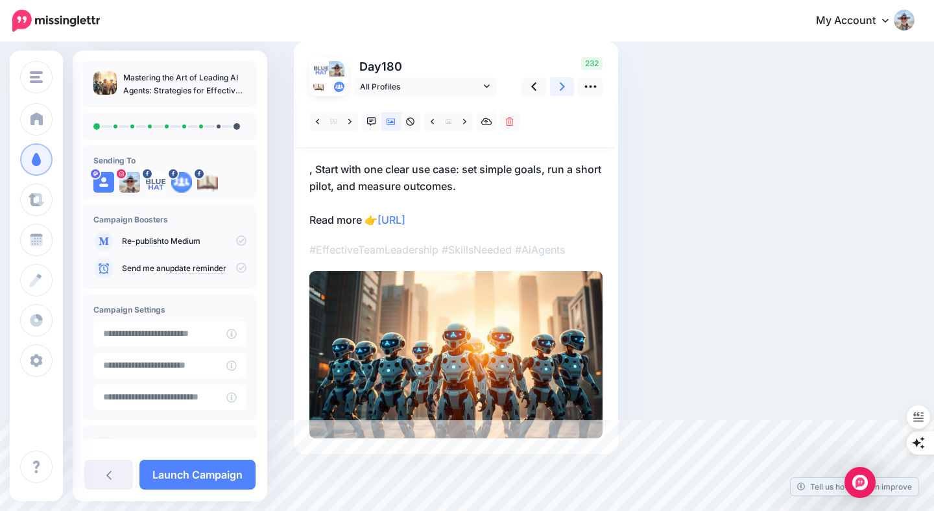
click at [562, 84] on icon at bounding box center [562, 86] width 5 height 8
click at [562, 85] on icon at bounding box center [562, 86] width 5 height 8
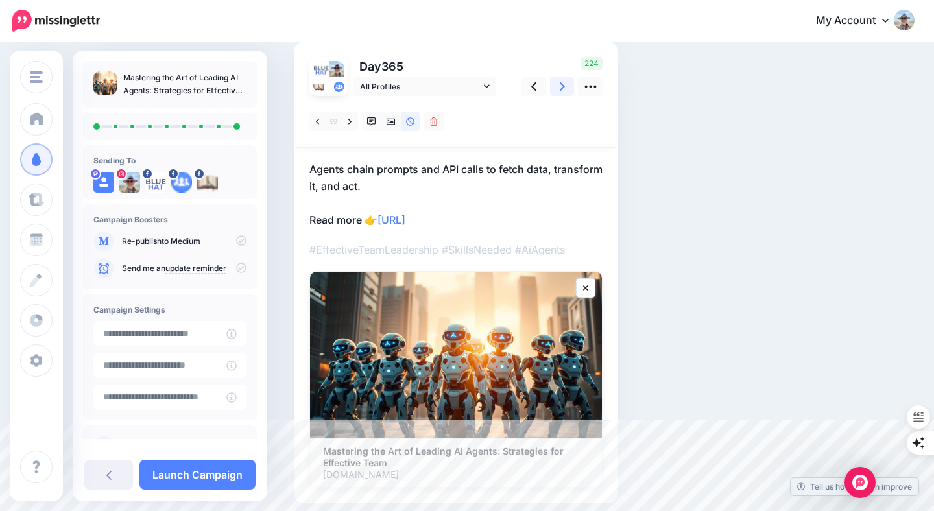
click at [561, 90] on icon at bounding box center [562, 87] width 5 height 14
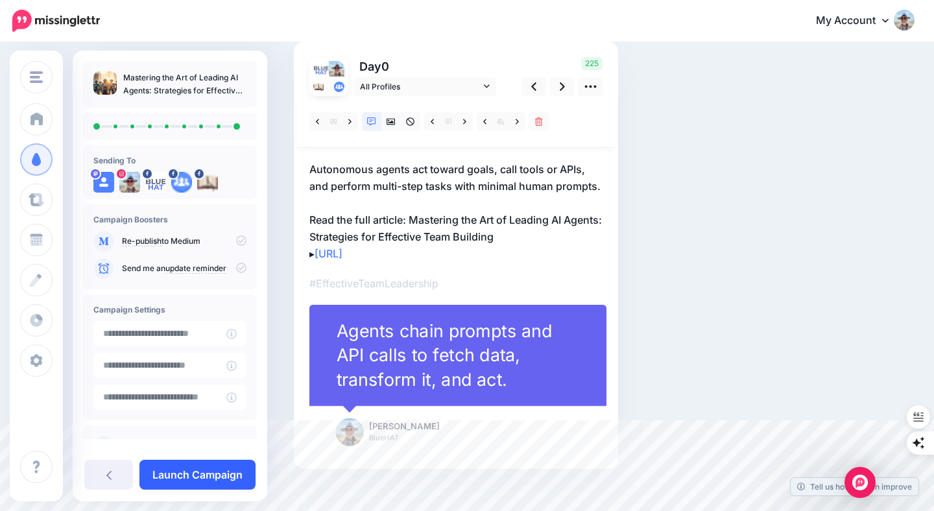
click at [202, 473] on link "Launch Campaign" at bounding box center [197, 475] width 116 height 30
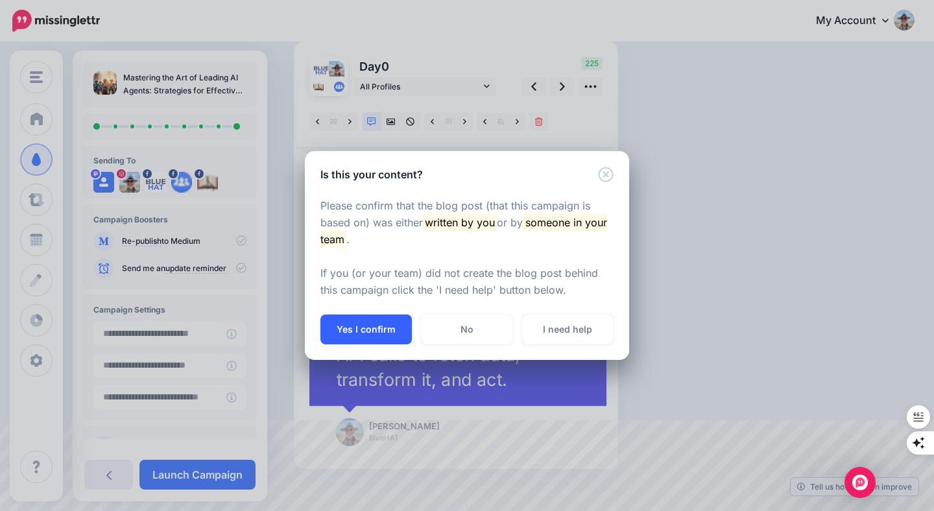
click at [374, 328] on button "Yes I confirm" at bounding box center [365, 330] width 91 height 30
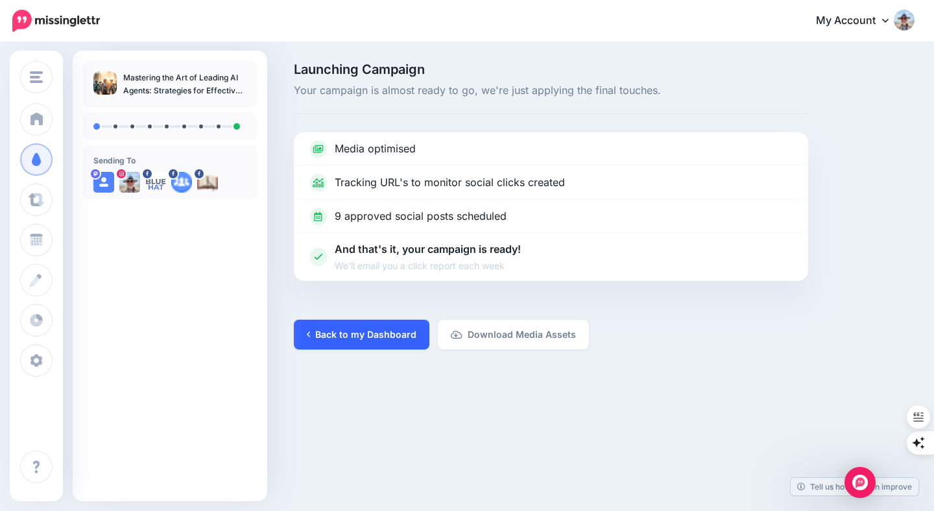
click at [386, 334] on link "Back to my Dashboard" at bounding box center [362, 335] width 136 height 30
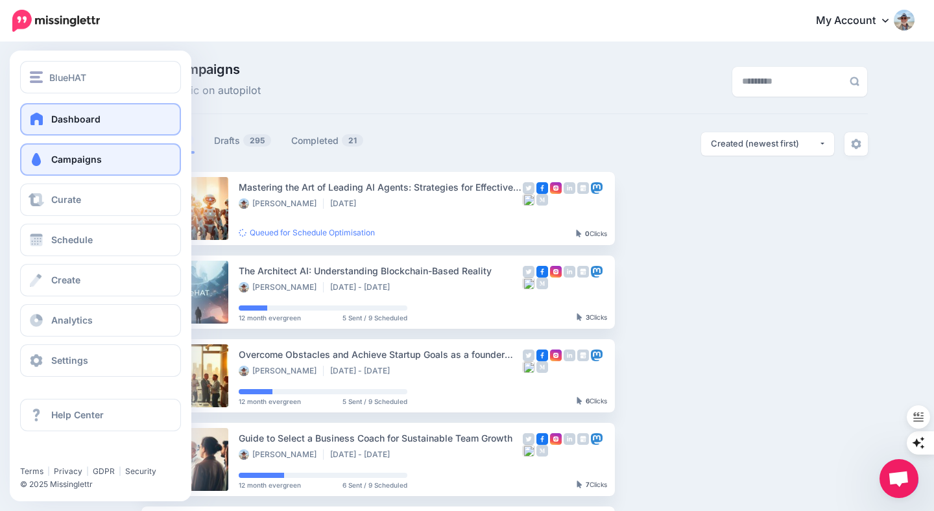
click at [49, 118] on link "Dashboard" at bounding box center [100, 119] width 161 height 32
